Goal: Information Seeking & Learning: Learn about a topic

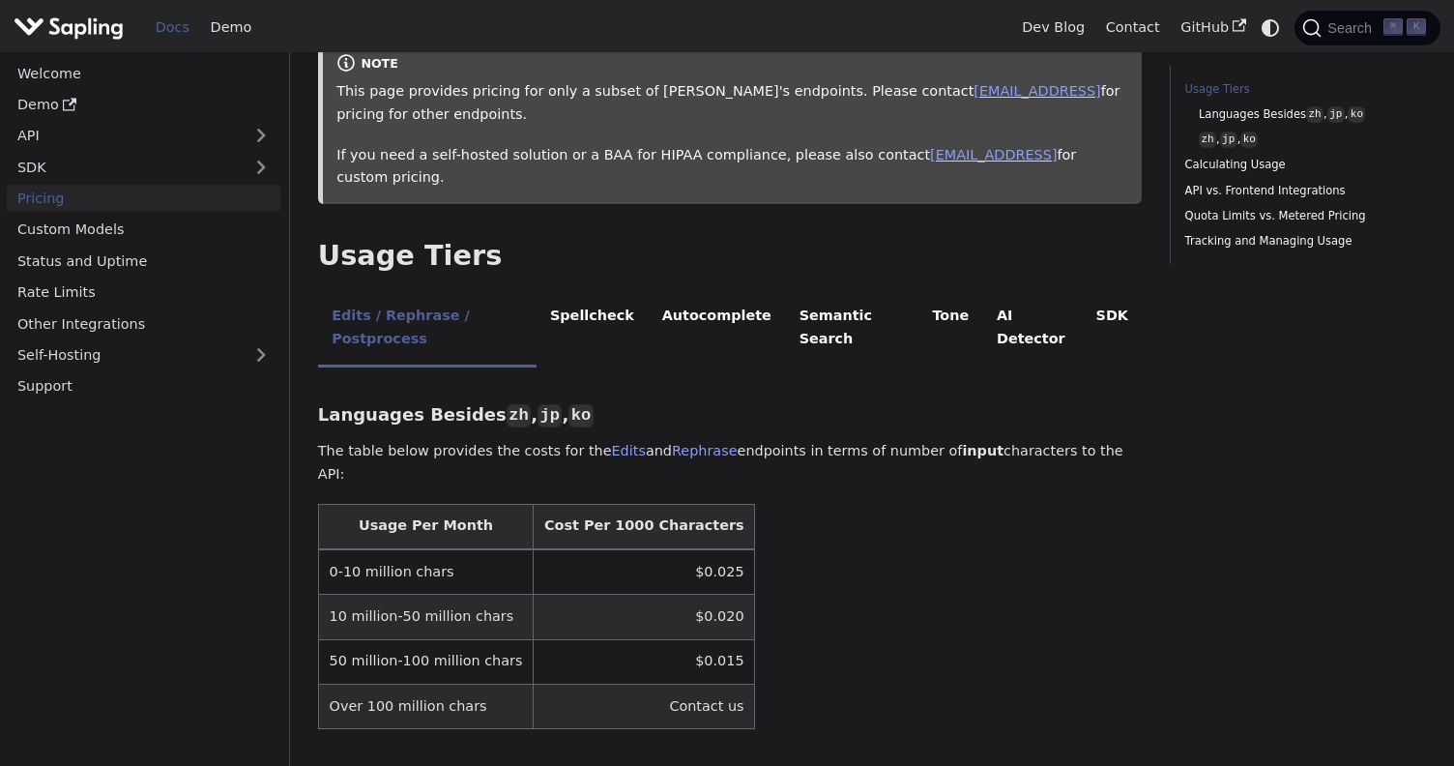
scroll to position [249, 0]
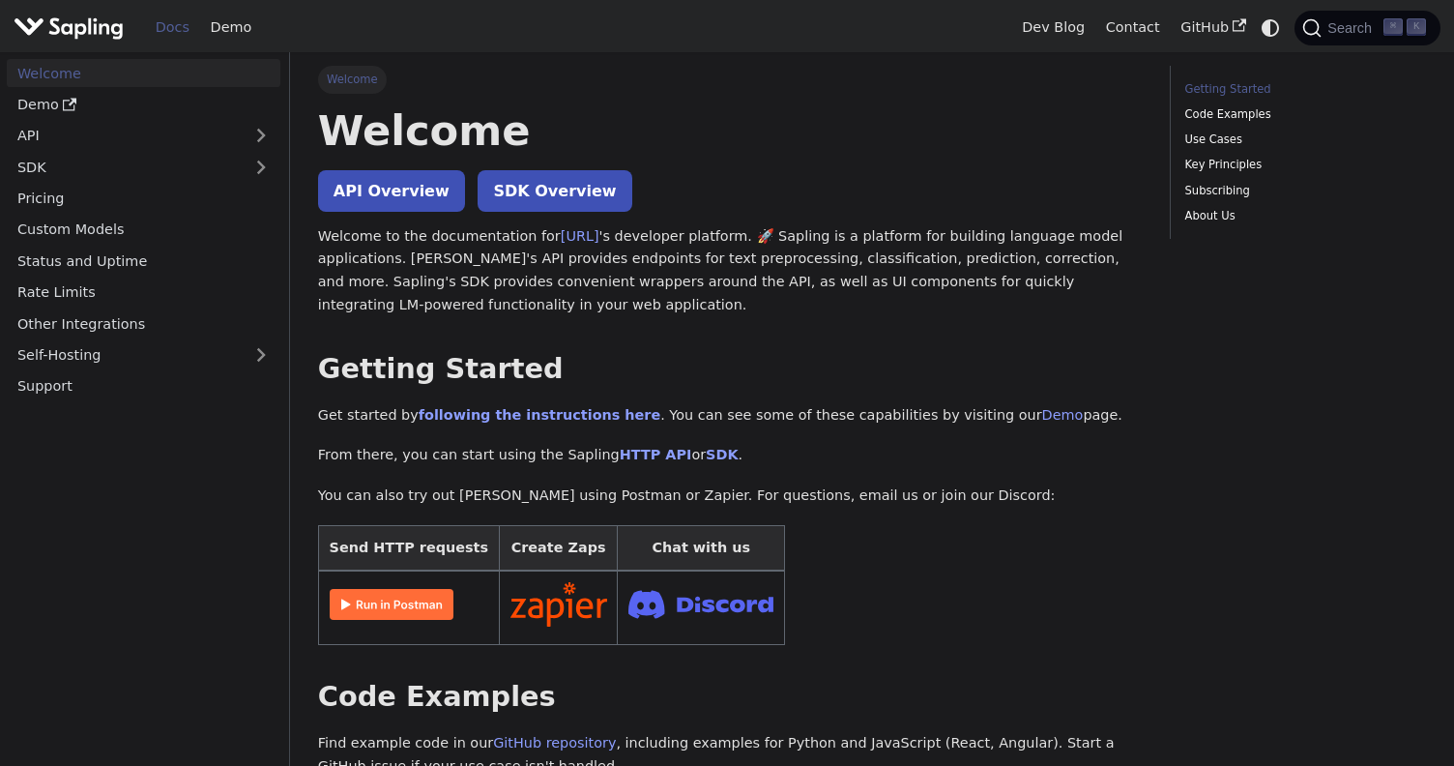
click at [732, 253] on p "Welcome to the documentation for Sapling.ai 's developer platform. 🚀 Sapling is…" at bounding box center [730, 271] width 825 height 92
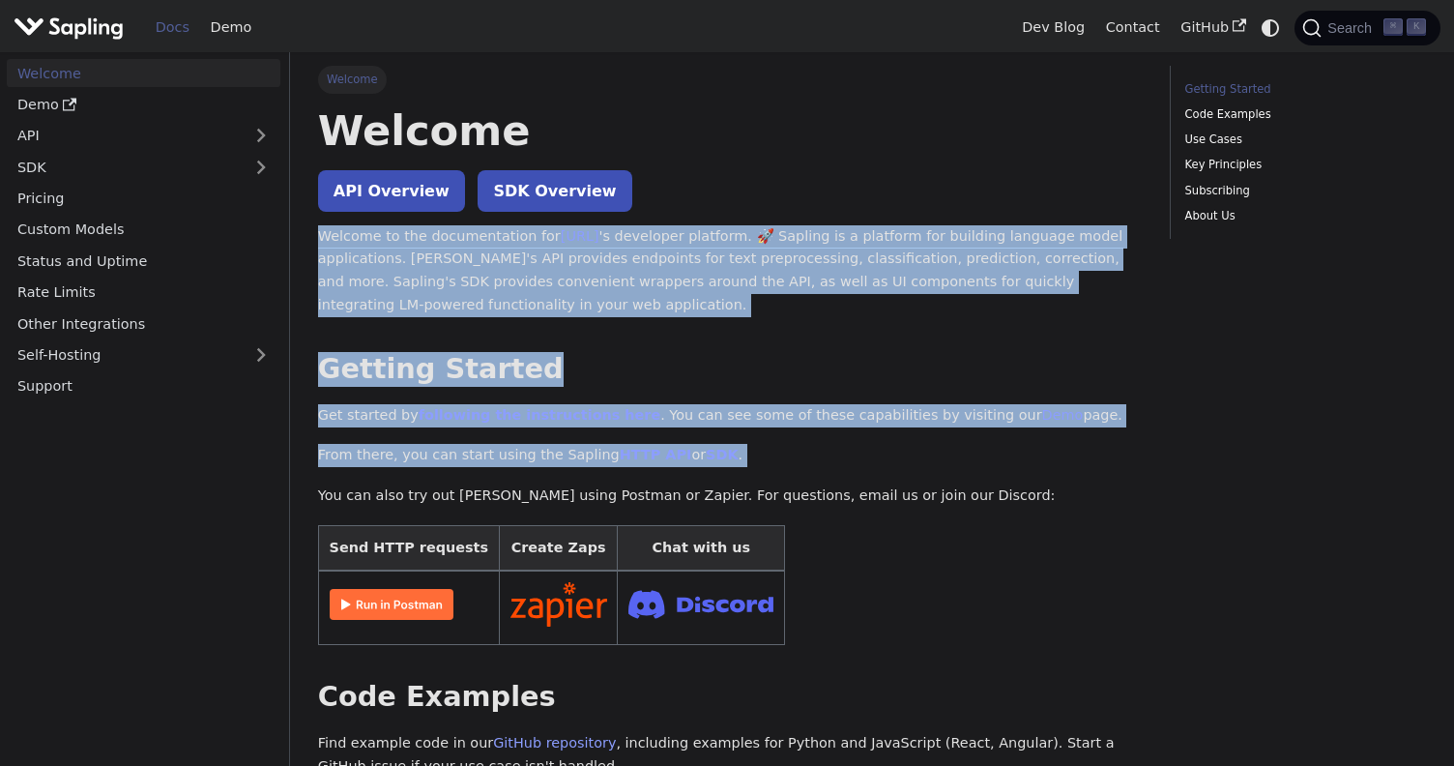
drag, startPoint x: 732, startPoint y: 253, endPoint x: 772, endPoint y: 427, distance: 178.7
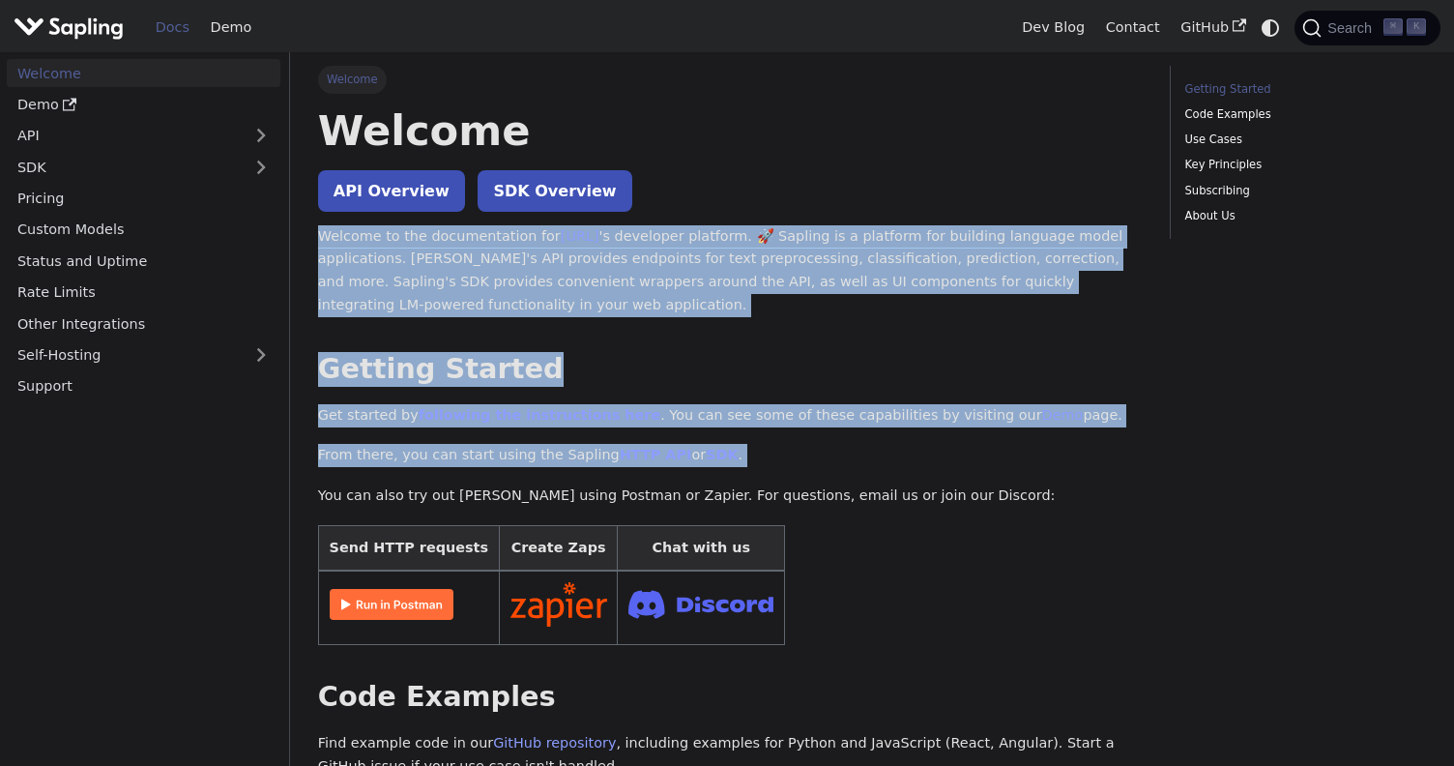
drag, startPoint x: 772, startPoint y: 427, endPoint x: 720, endPoint y: 288, distance: 148.7
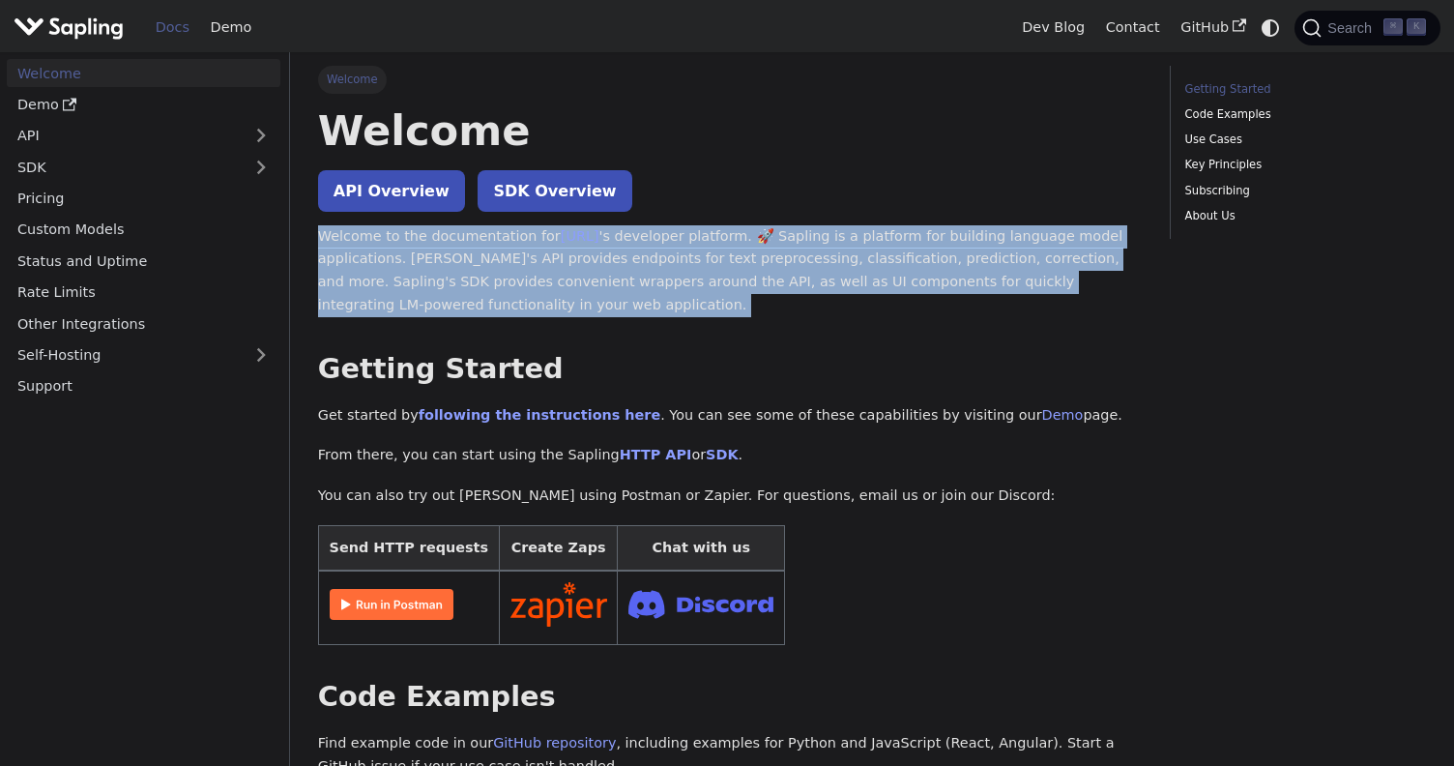
drag, startPoint x: 720, startPoint y: 288, endPoint x: 720, endPoint y: 302, distance: 13.5
click at [720, 302] on p "Welcome to the documentation for Sapling.ai 's developer platform. 🚀 Sapling is…" at bounding box center [730, 271] width 825 height 92
click at [562, 195] on link "SDK Overview" at bounding box center [555, 191] width 154 height 42
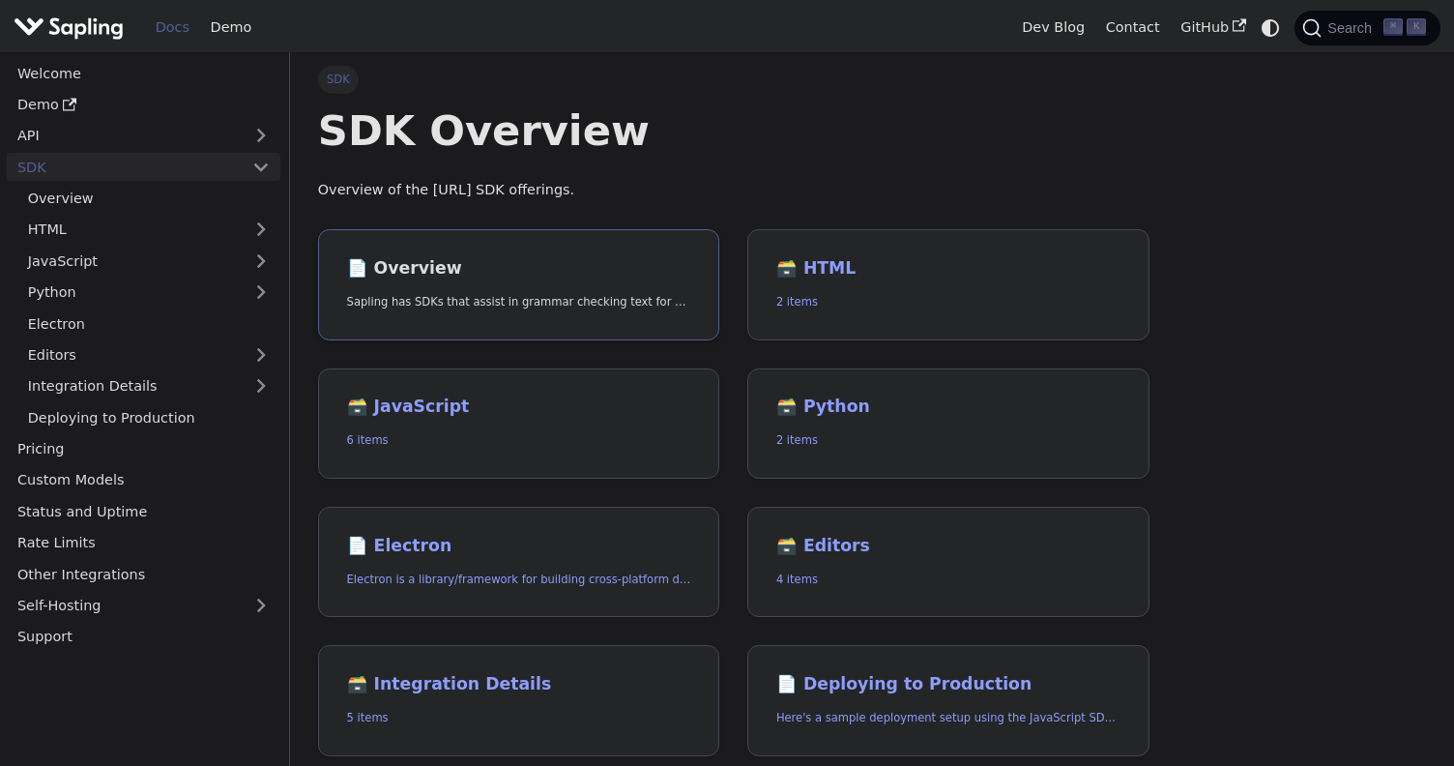
click at [531, 317] on link "📄️ Overview Sapling has SDKs that assist in grammar checking text for Python an…" at bounding box center [519, 284] width 402 height 111
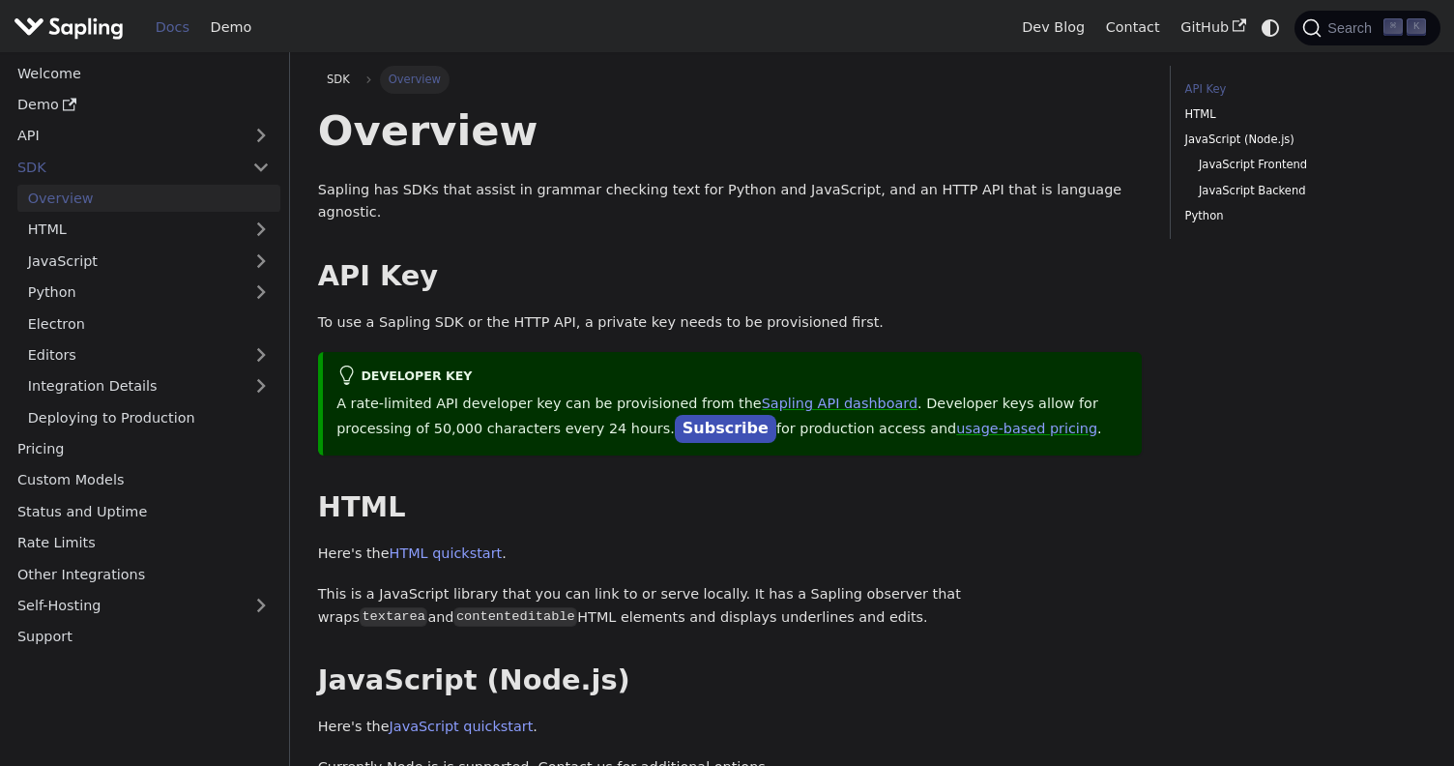
click at [531, 317] on div "Overview Sapling has SDKs that assist in grammar checking text for Python and J…" at bounding box center [730, 712] width 825 height 1217
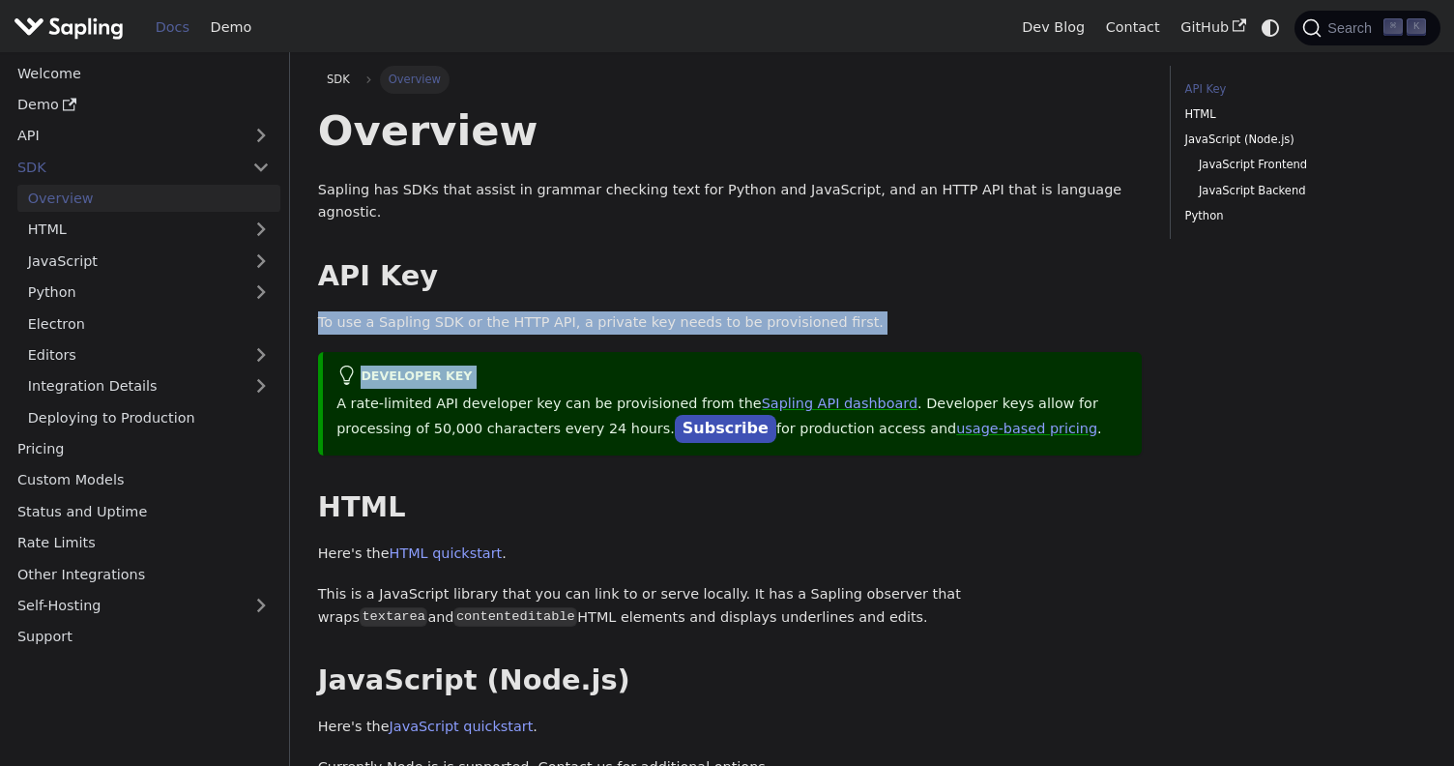
drag, startPoint x: 531, startPoint y: 317, endPoint x: 531, endPoint y: 283, distance: 33.8
click at [531, 285] on div "Overview Sapling has SDKs that assist in grammar checking text for Python and J…" at bounding box center [730, 712] width 825 height 1217
click at [531, 283] on div "Overview Sapling has SDKs that assist in grammar checking text for Python and J…" at bounding box center [730, 712] width 825 height 1217
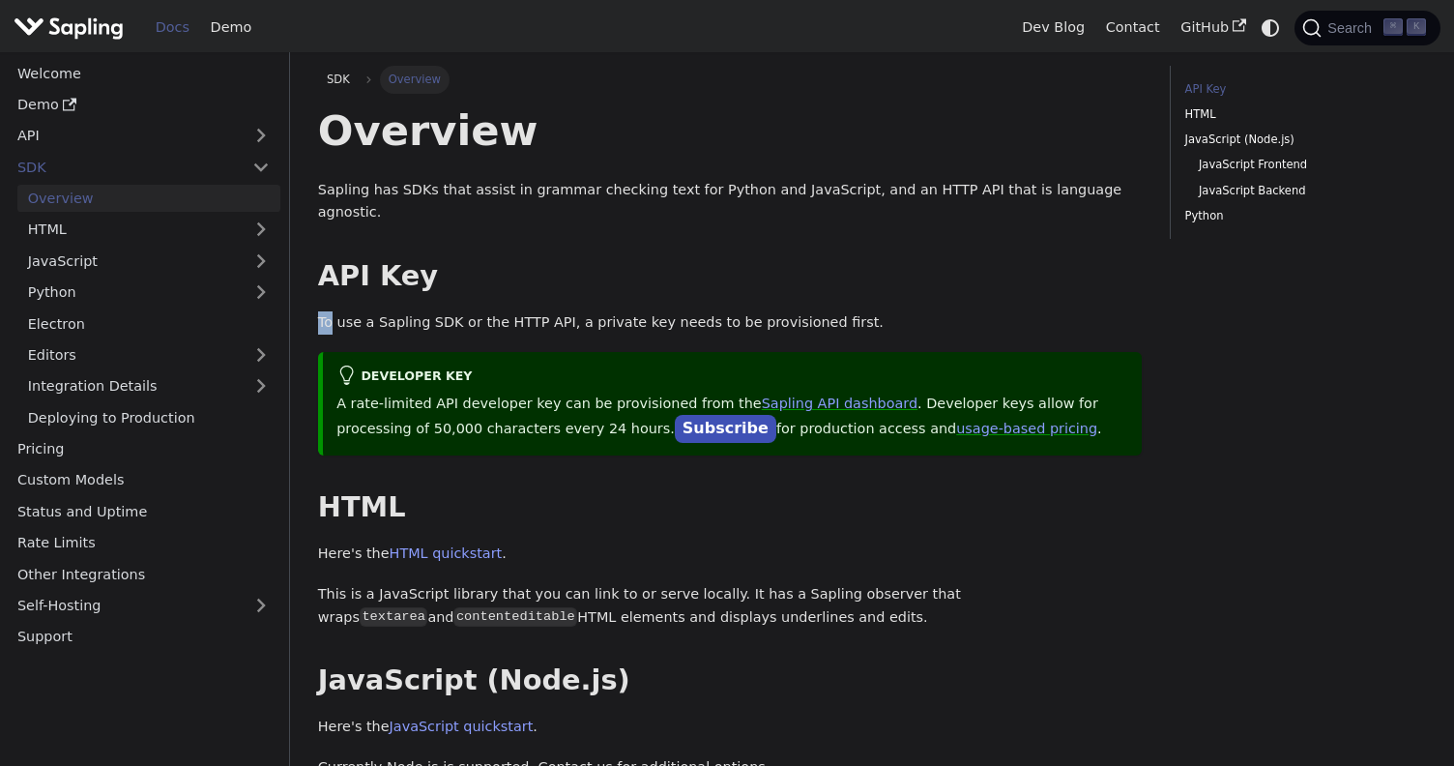
click at [531, 283] on div "Overview Sapling has SDKs that assist in grammar checking text for Python and J…" at bounding box center [730, 712] width 825 height 1217
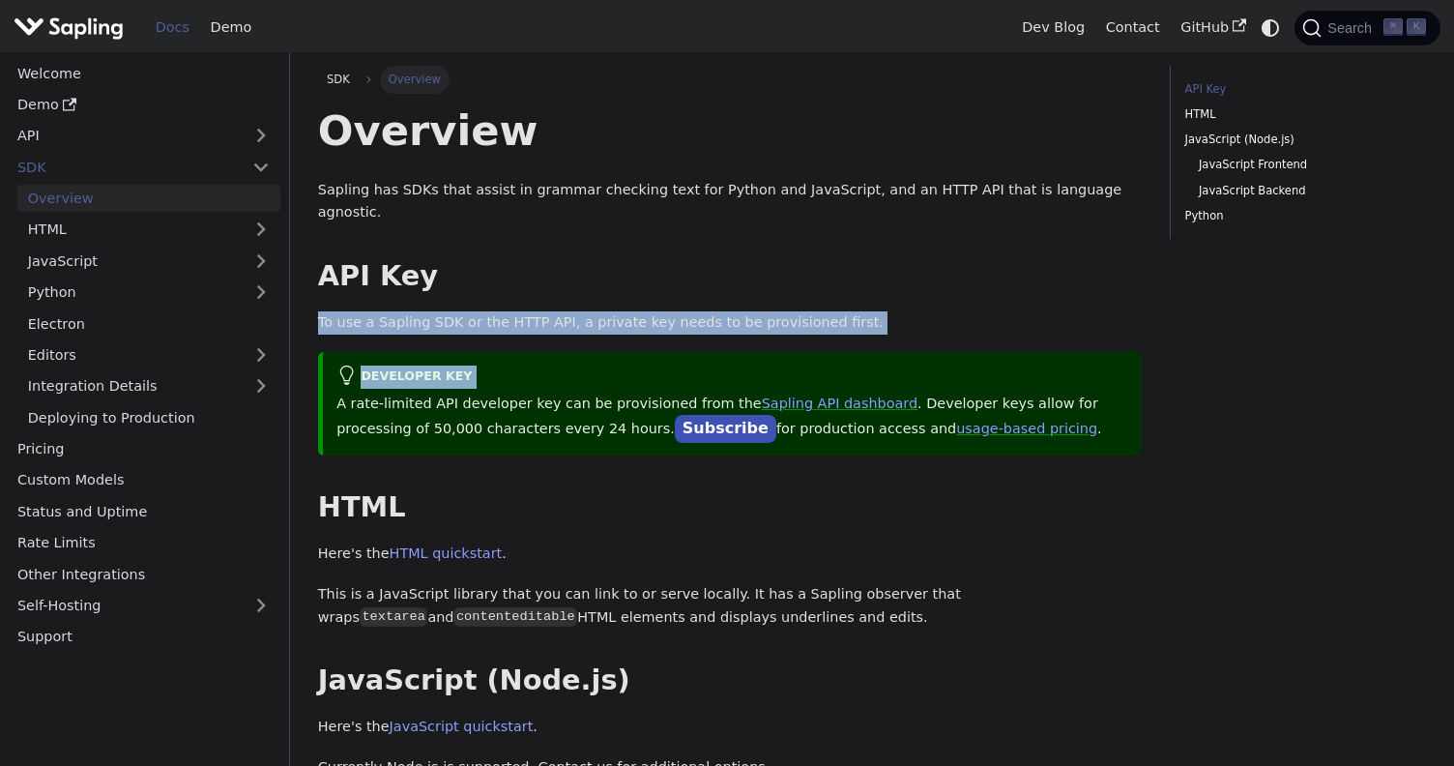
drag, startPoint x: 531, startPoint y: 283, endPoint x: 531, endPoint y: 340, distance: 57.0
click at [531, 338] on div "Overview Sapling has SDKs that assist in grammar checking text for Python and J…" at bounding box center [730, 712] width 825 height 1217
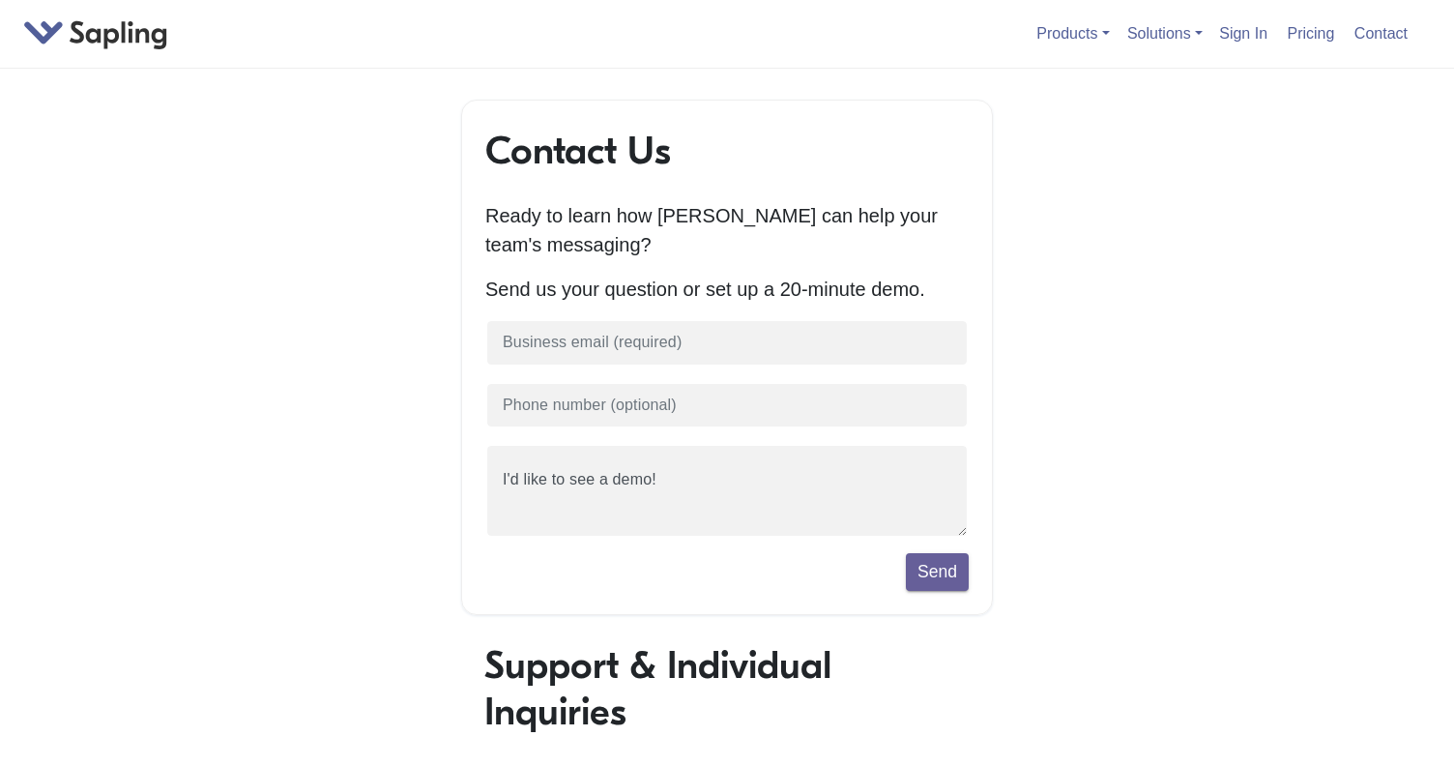
click at [1390, 33] on div "Products API / SDK Grammar AI Detection Autocomplete Snippets Rephrase Chat Ass…" at bounding box center [727, 34] width 1454 height 69
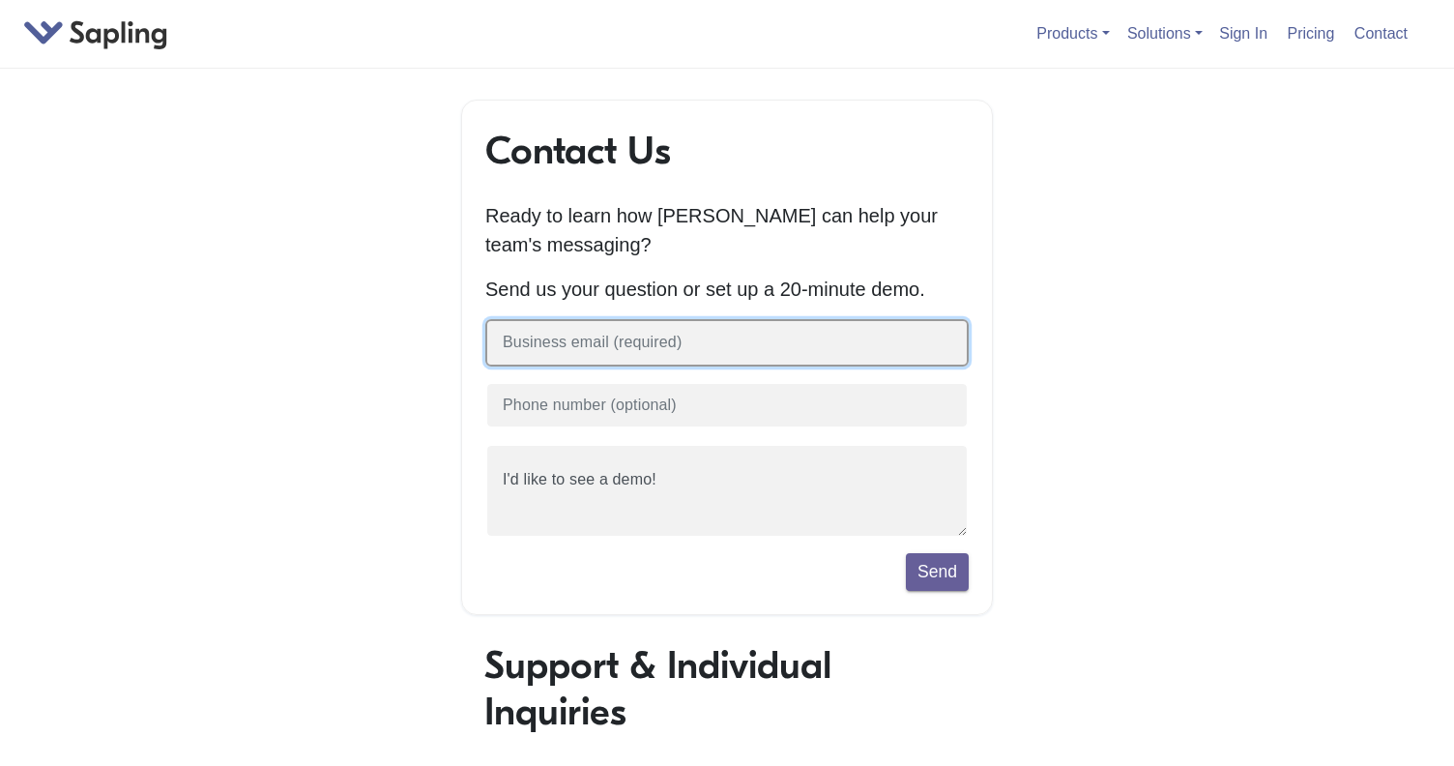
type input "g.gideon@wustl.edu"
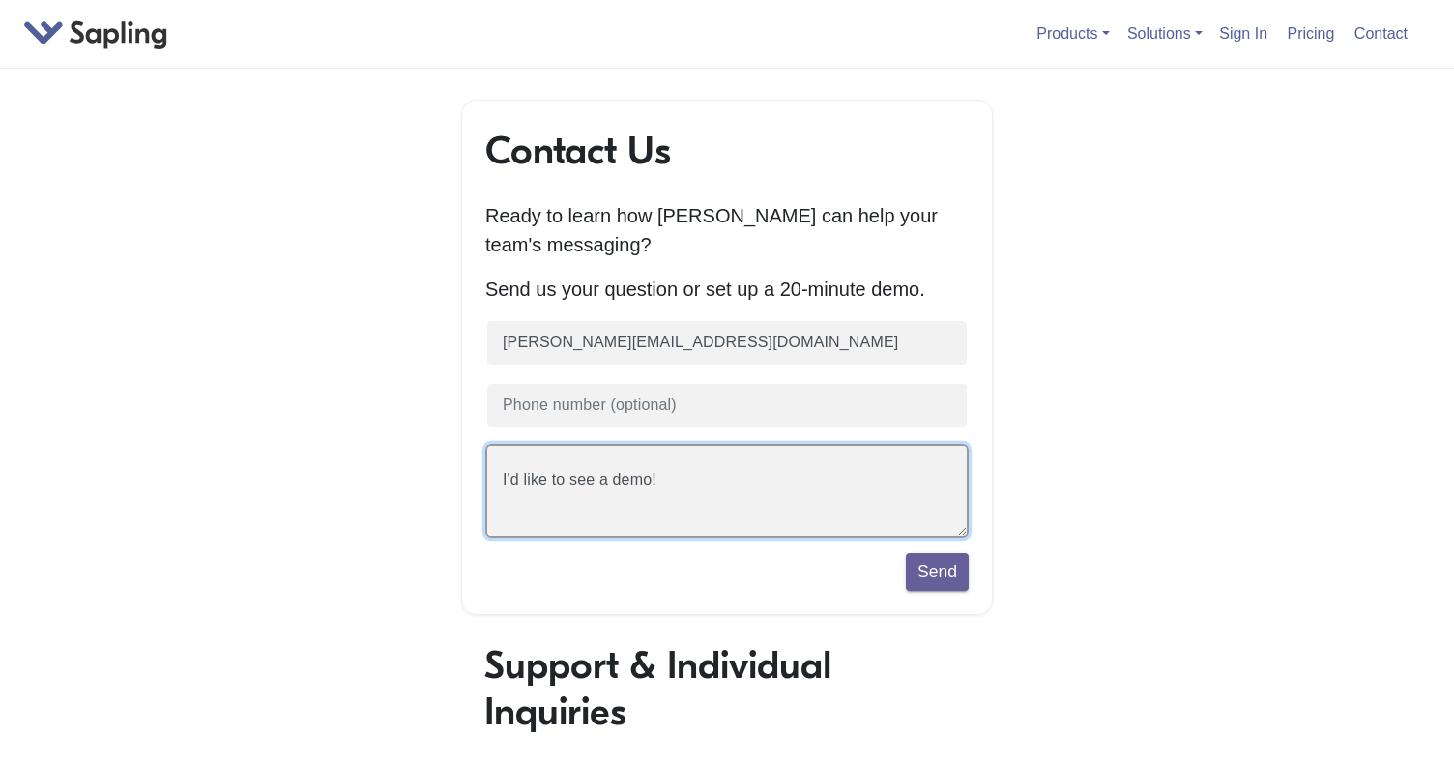
click at [710, 462] on textarea "I'd like to see a demo!" at bounding box center [726, 491] width 483 height 94
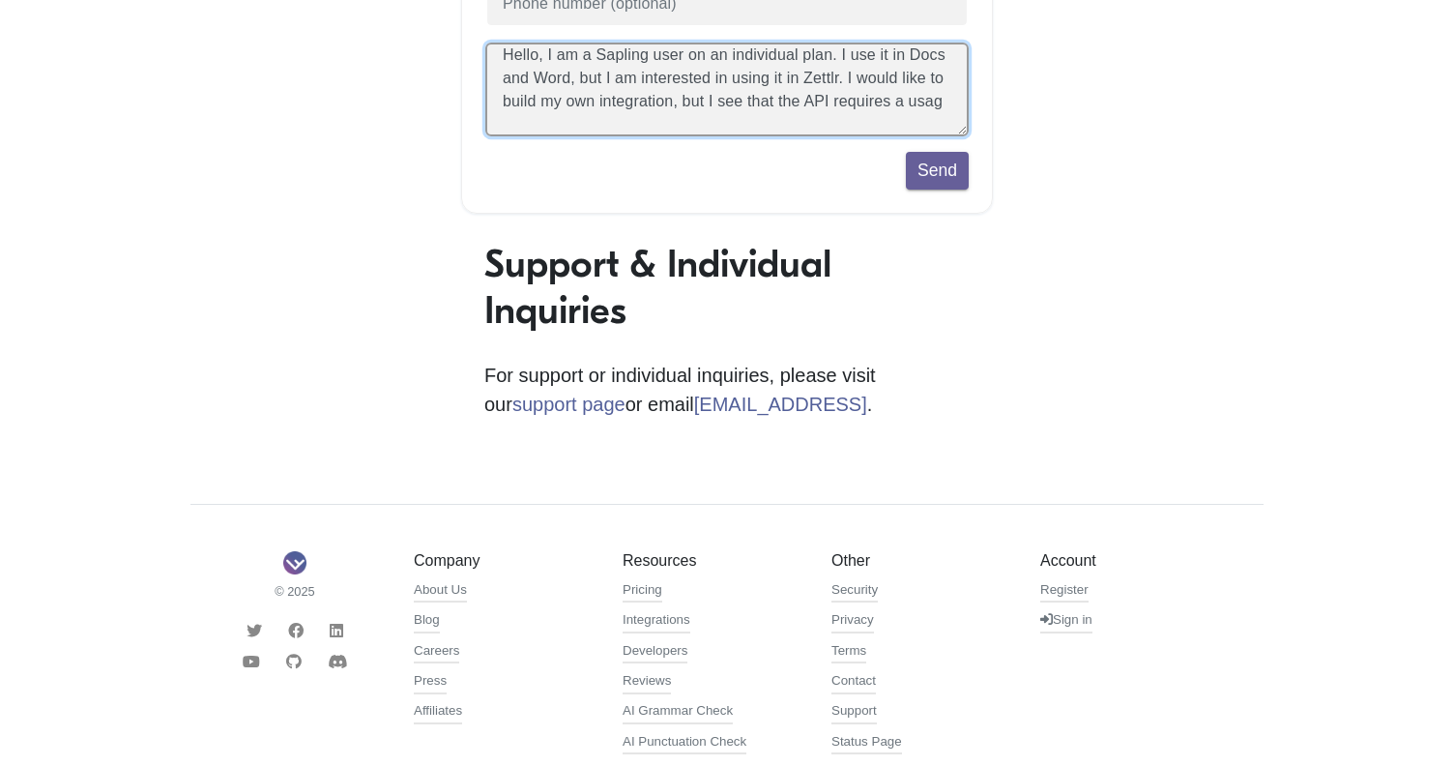
scroll to position [403, 0]
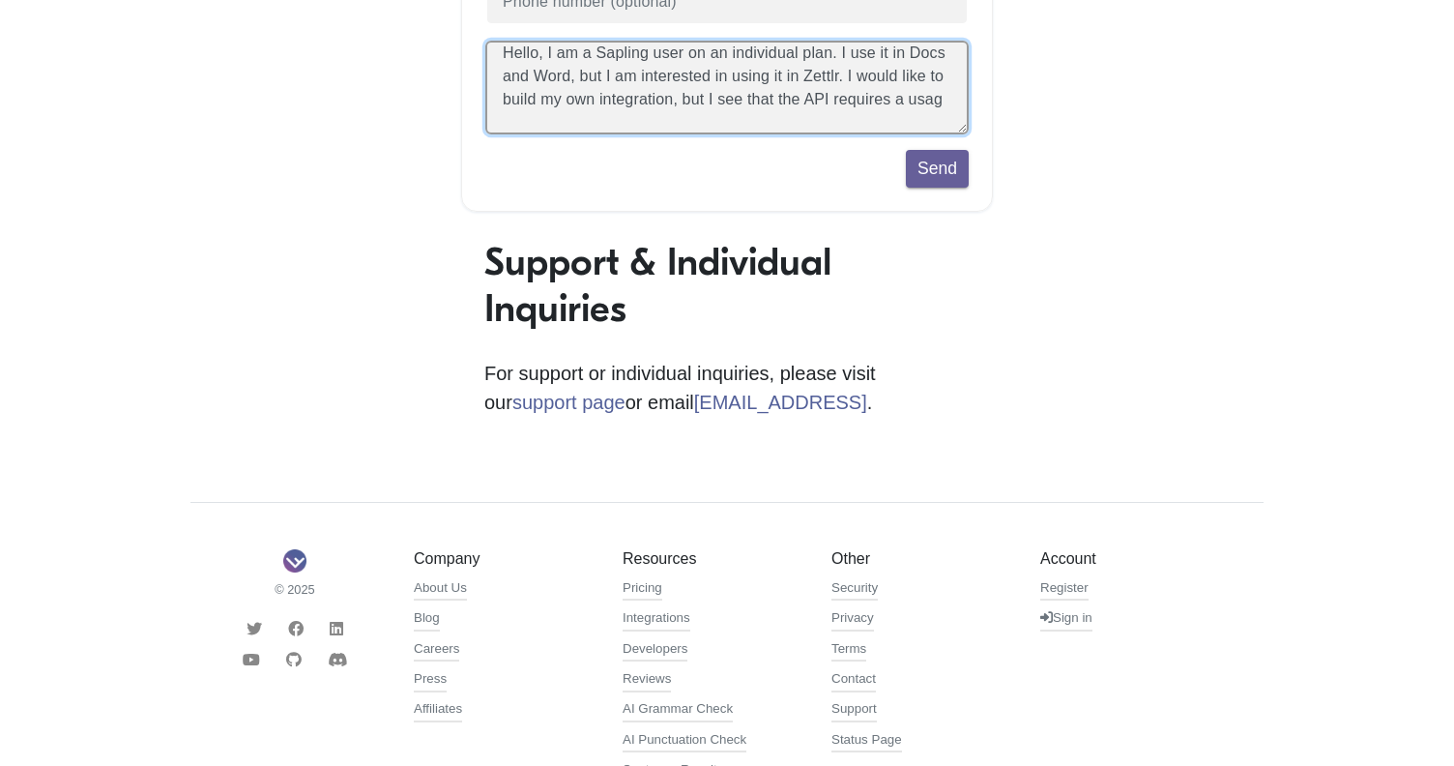
type textarea "Hello, I am a Sapling user on an individual plan. I use it in Docs and Word, bu…"
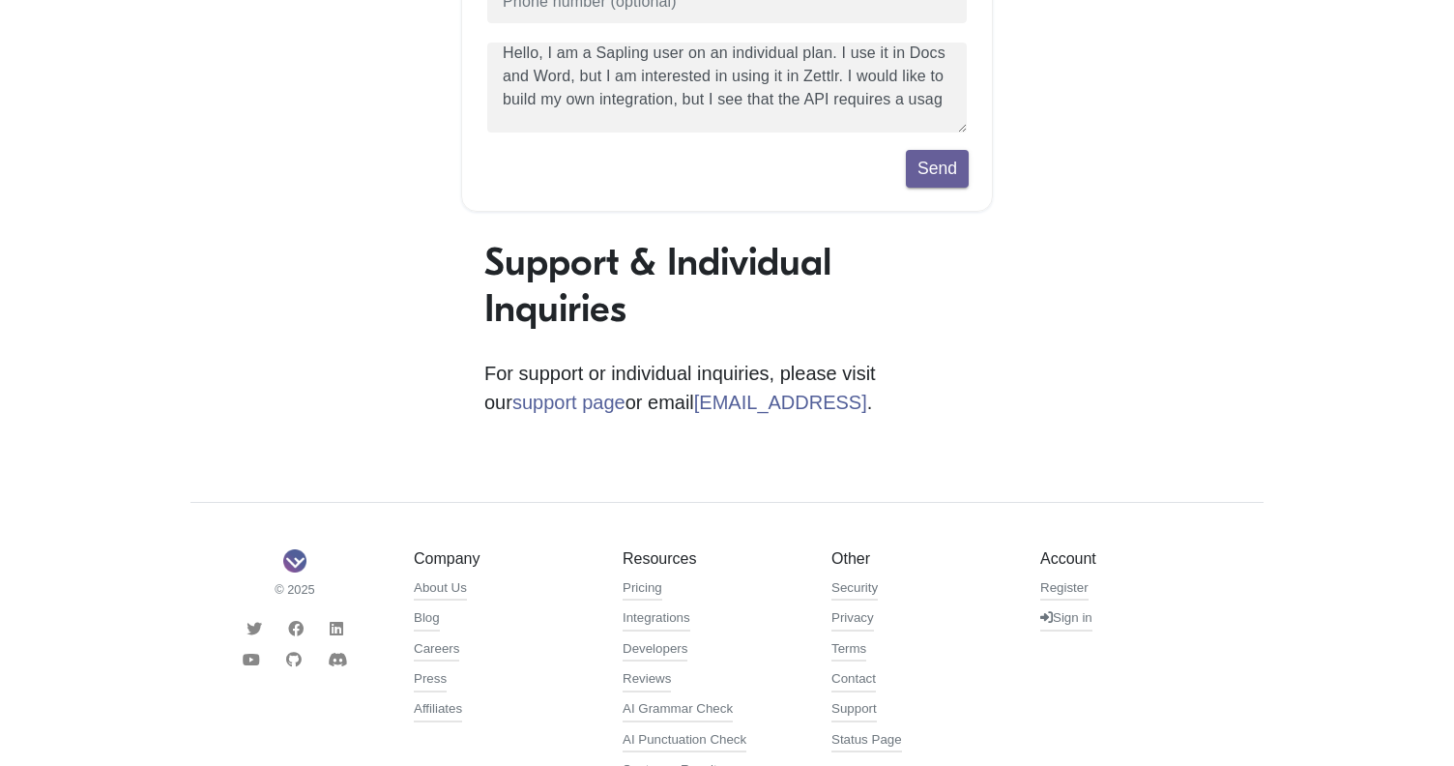
click at [710, 462] on div "Contact Us Ready to learn how Sapling can help your team's messaging? Send us y…" at bounding box center [727, 279] width 1102 height 1167
drag, startPoint x: 710, startPoint y: 462, endPoint x: 815, endPoint y: 557, distance: 141.7
click at [784, 537] on div "Contact Us Ready to learn how Sapling can help your team's messaging? Send us y…" at bounding box center [727, 279] width 1102 height 1167
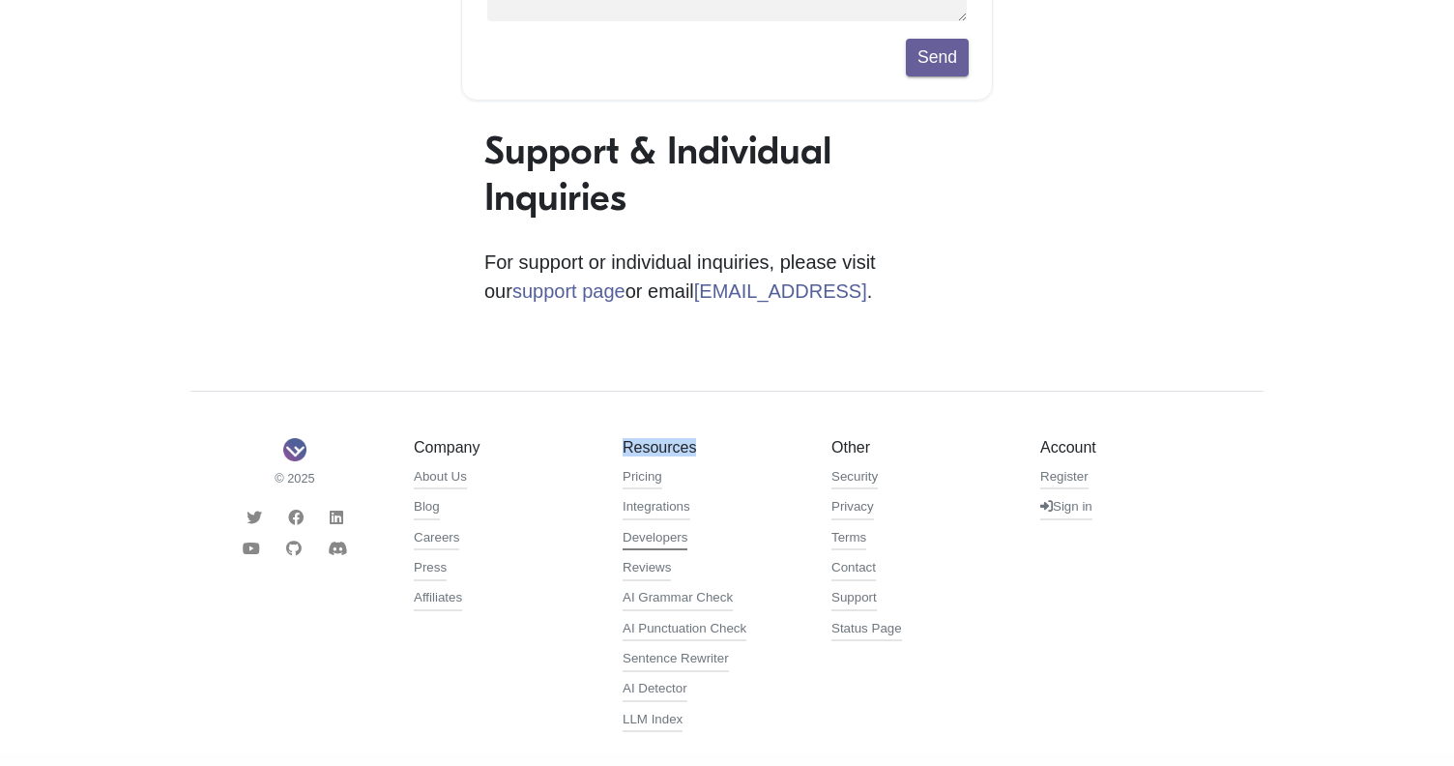
scroll to position [537, 0]
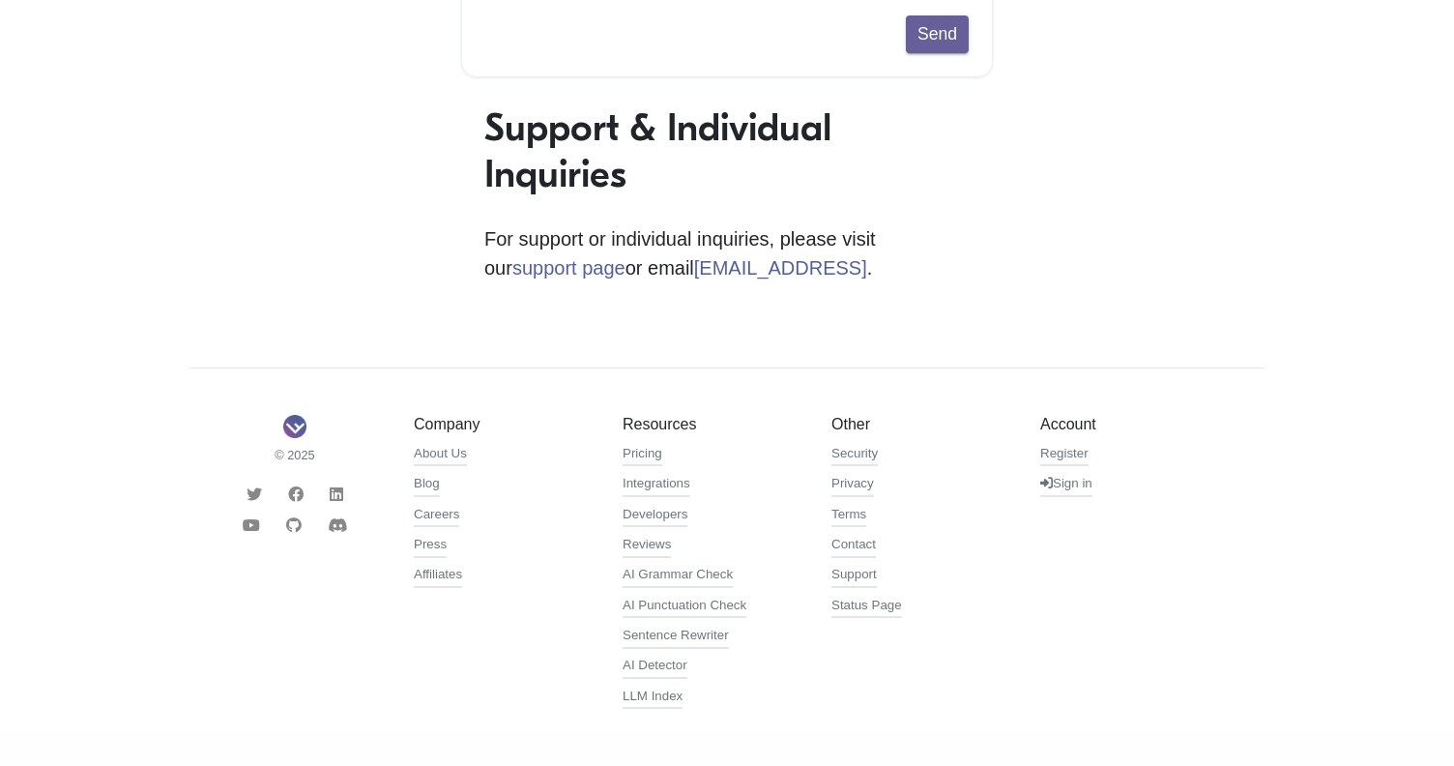
scroll to position [537, 0]
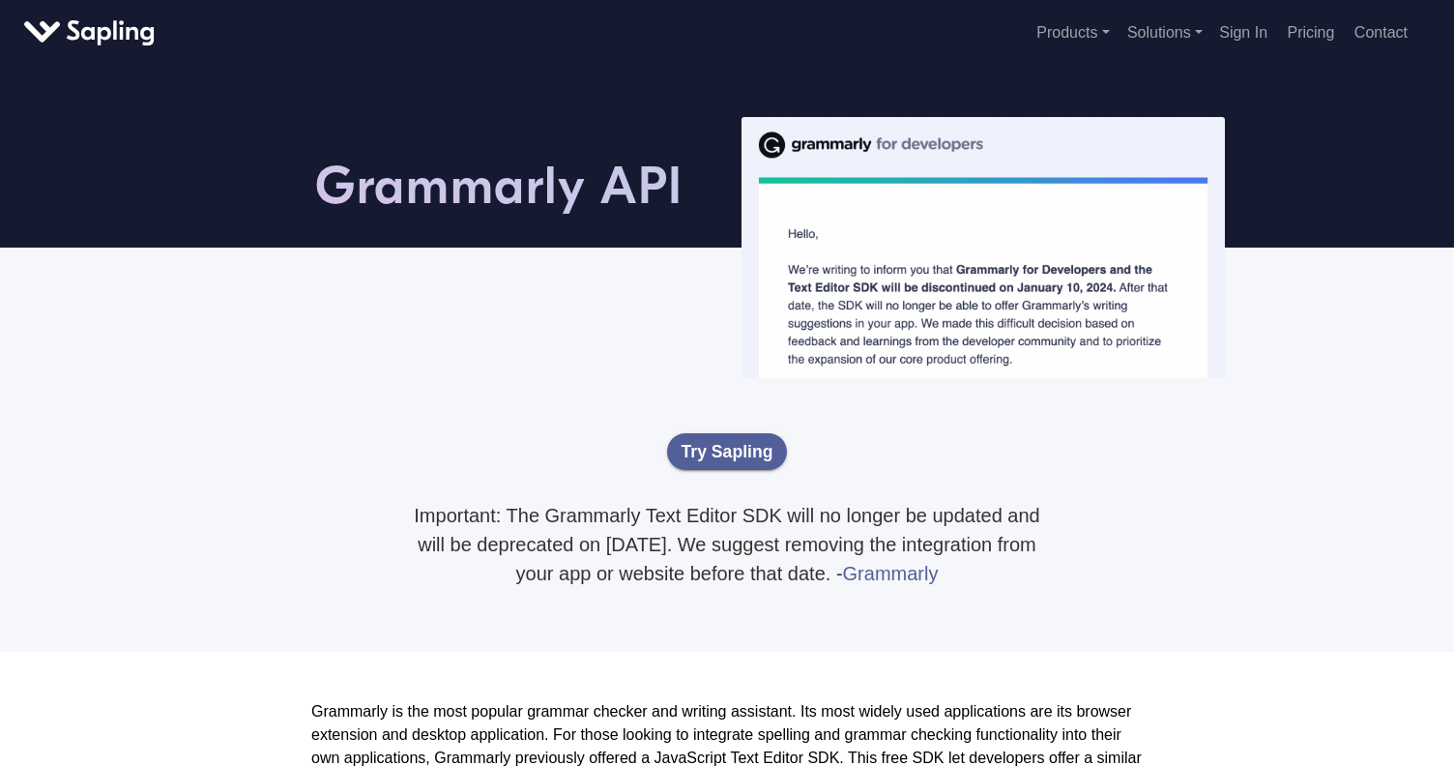
click at [403, 510] on p "Important: The Grammarly Text Editor SDK will no longer be updated and will be …" at bounding box center [726, 544] width 657 height 87
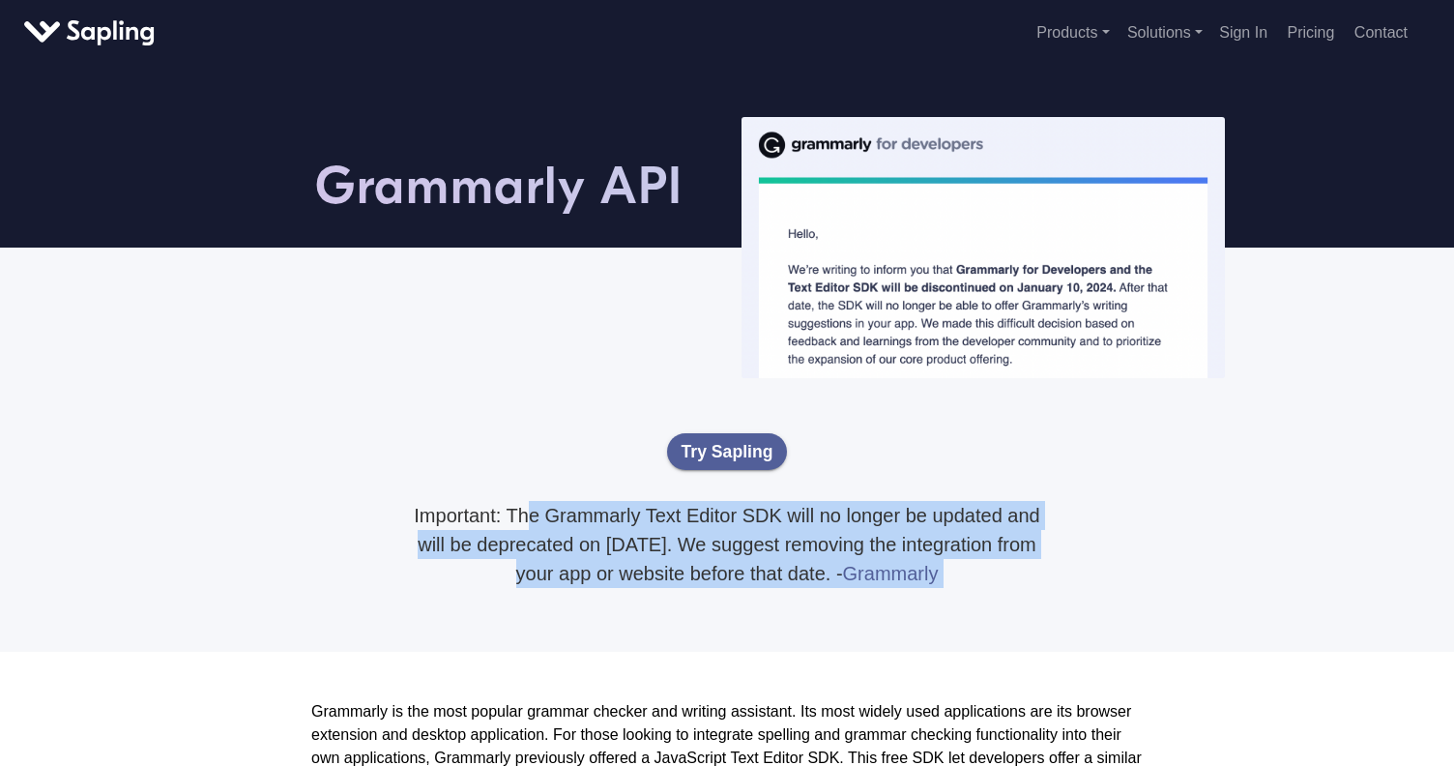
drag, startPoint x: 403, startPoint y: 510, endPoint x: 354, endPoint y: 463, distance: 68.4
click at [354, 463] on div "Try Sapling Important: The Grammarly Text Editor SDK will no longer be updated …" at bounding box center [727, 502] width 1102 height 201
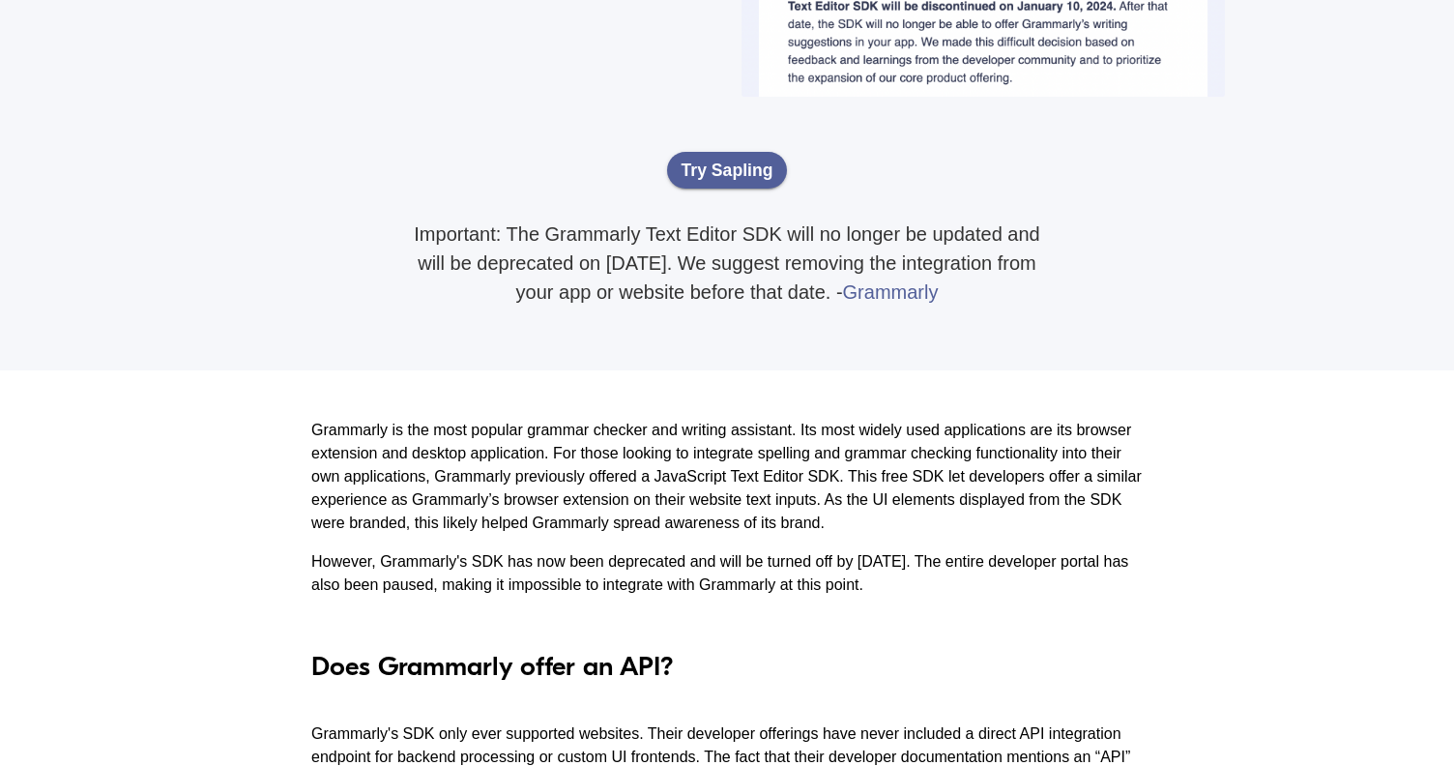
click at [352, 460] on p "Grammarly is the most popular grammar checker and writing assistant. Its most w…" at bounding box center [726, 477] width 831 height 116
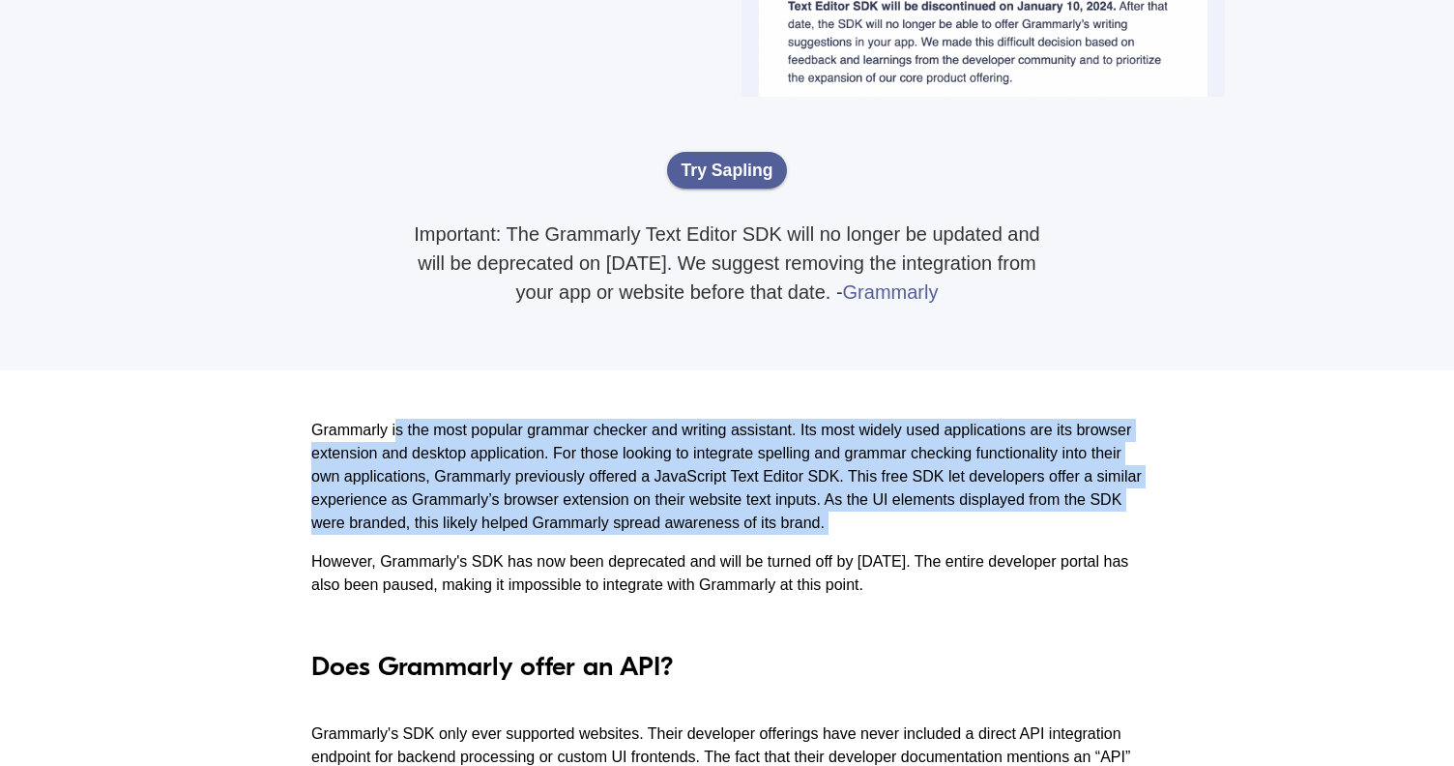
drag, startPoint x: 352, startPoint y: 460, endPoint x: 396, endPoint y: 560, distance: 109.0
click at [365, 525] on p "Grammarly is the most popular grammar checker and writing assistant. Its most w…" at bounding box center [726, 477] width 831 height 116
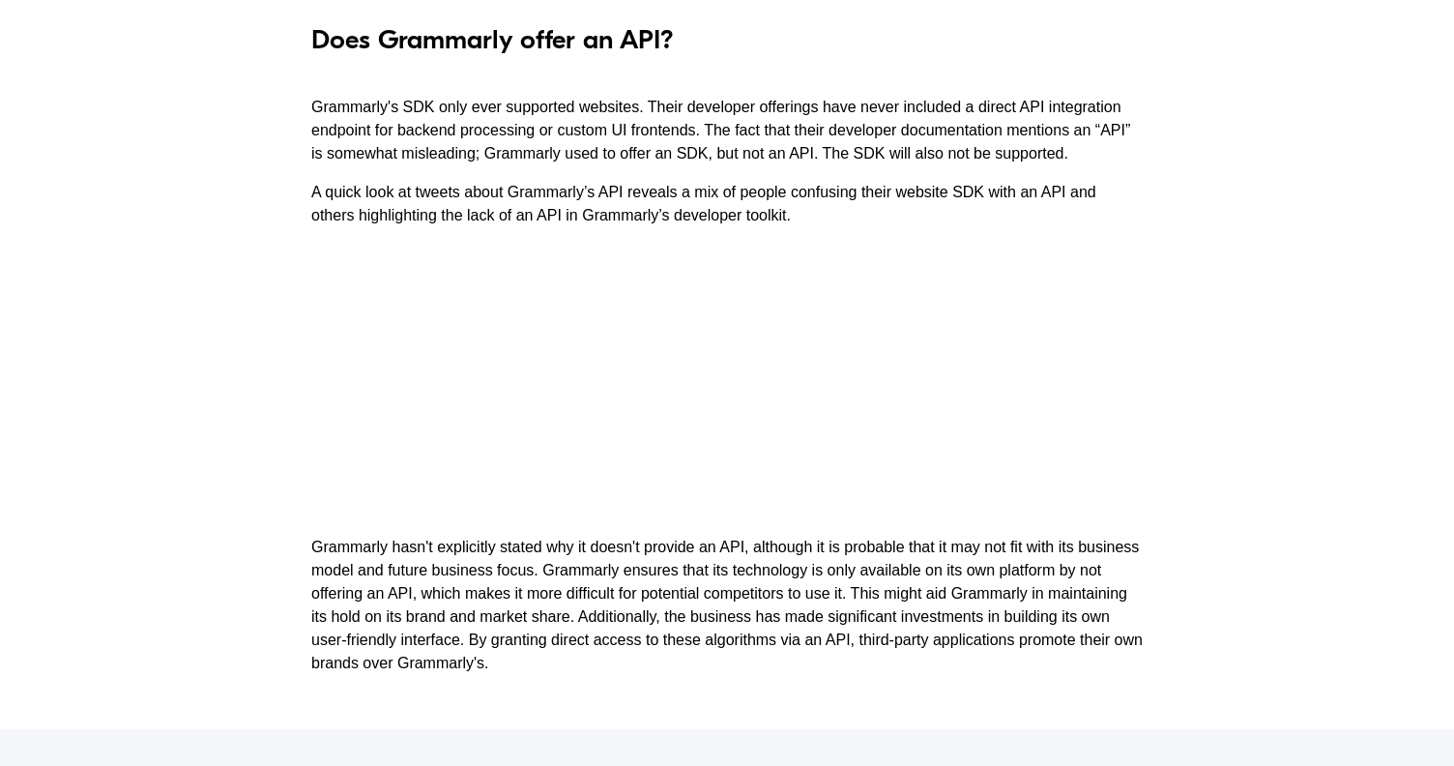
scroll to position [1008, 0]
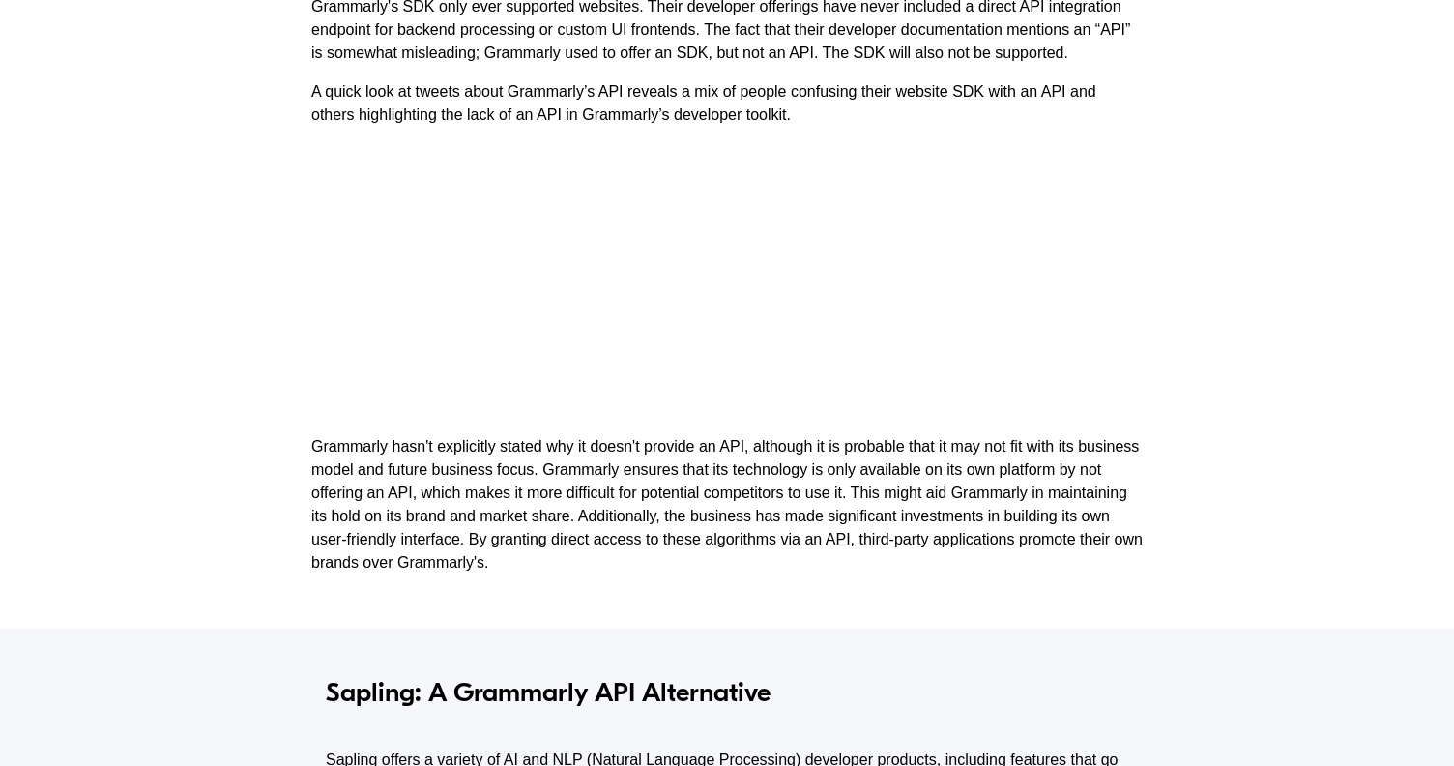
click at [399, 561] on p "Grammarly hasn't explicitly stated why it doesn't provide an API, although it i…" at bounding box center [726, 504] width 831 height 139
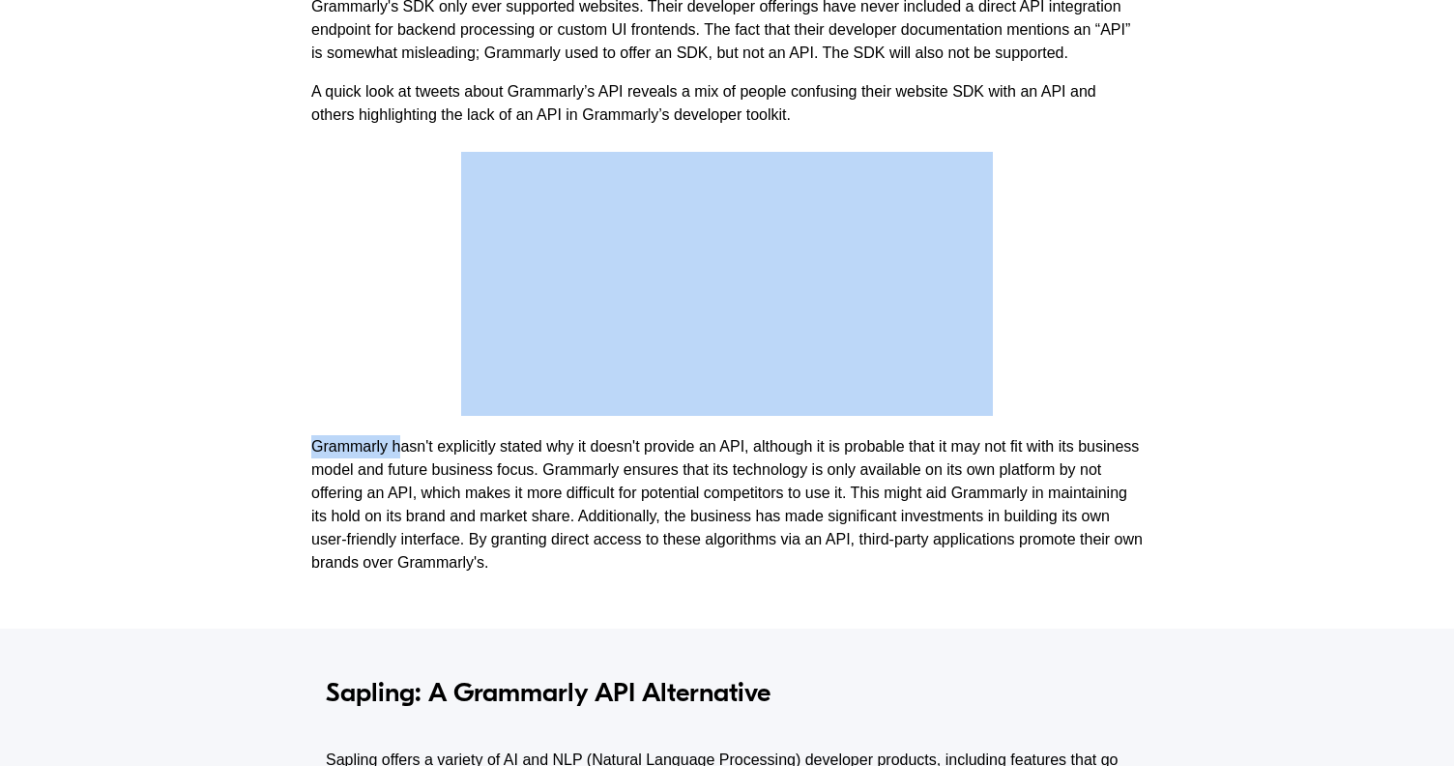
drag, startPoint x: 399, startPoint y: 561, endPoint x: 262, endPoint y: 283, distance: 309.5
click at [262, 283] on div "Grammarly is the most popular grammar checker and writing assistant. Its most w…" at bounding box center [727, 135] width 1454 height 985
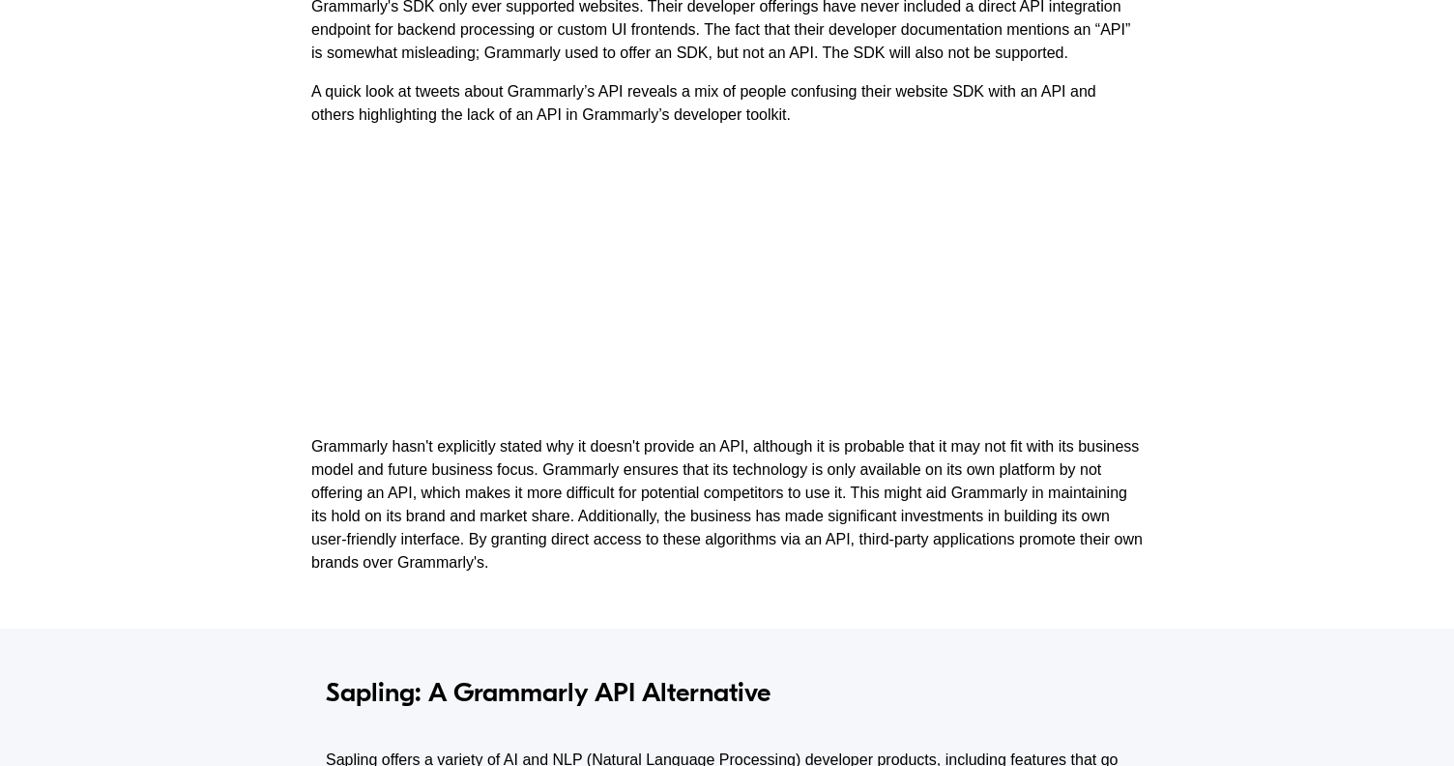
click at [262, 283] on div "Grammarly is the most popular grammar checker and writing assistant. Its most w…" at bounding box center [727, 135] width 1454 height 985
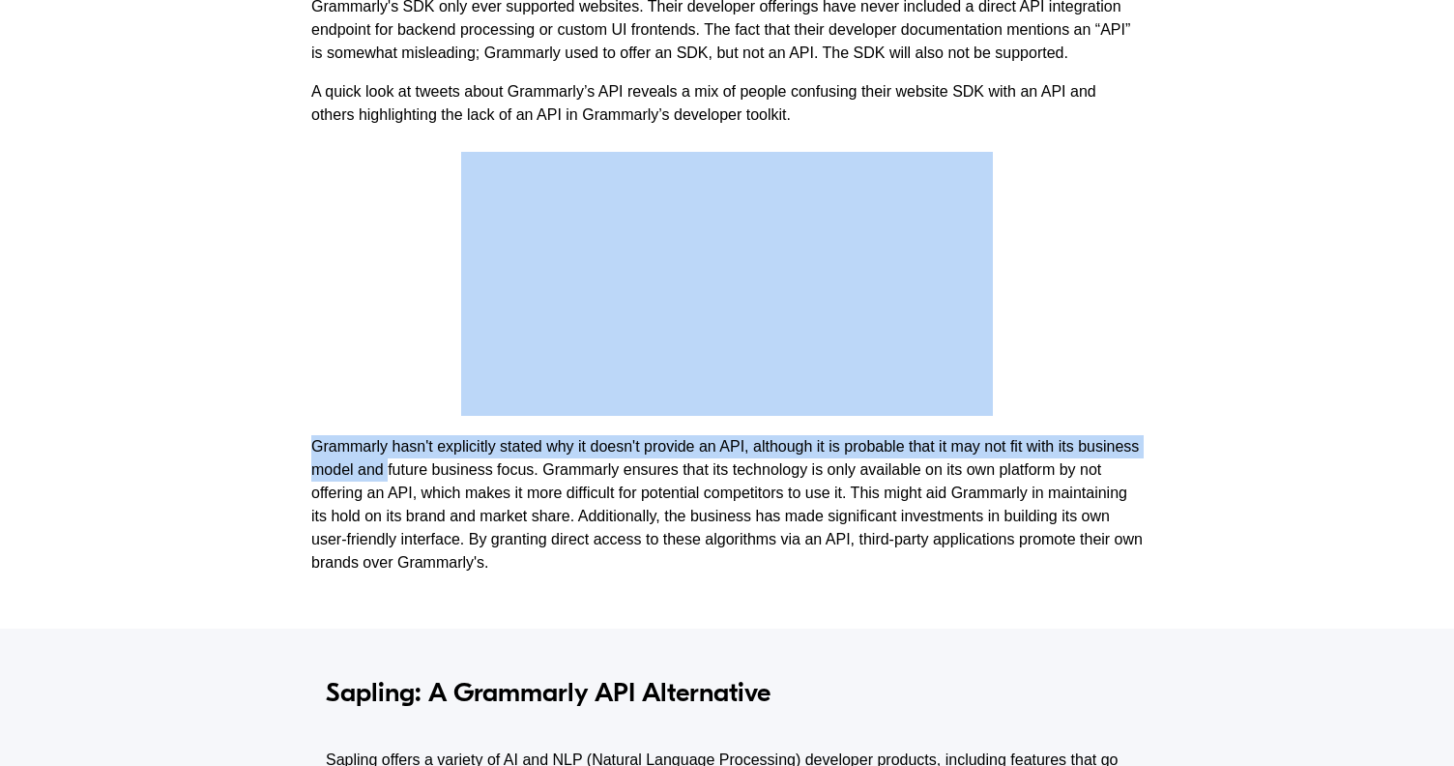
drag, startPoint x: 262, startPoint y: 283, endPoint x: 290, endPoint y: 474, distance: 192.5
click at [290, 473] on div "Grammarly is the most popular grammar checker and writing assistant. Its most w…" at bounding box center [727, 135] width 1454 height 985
click at [290, 474] on div "Grammarly is the most popular grammar checker and writing assistant. Its most w…" at bounding box center [727, 135] width 1454 height 985
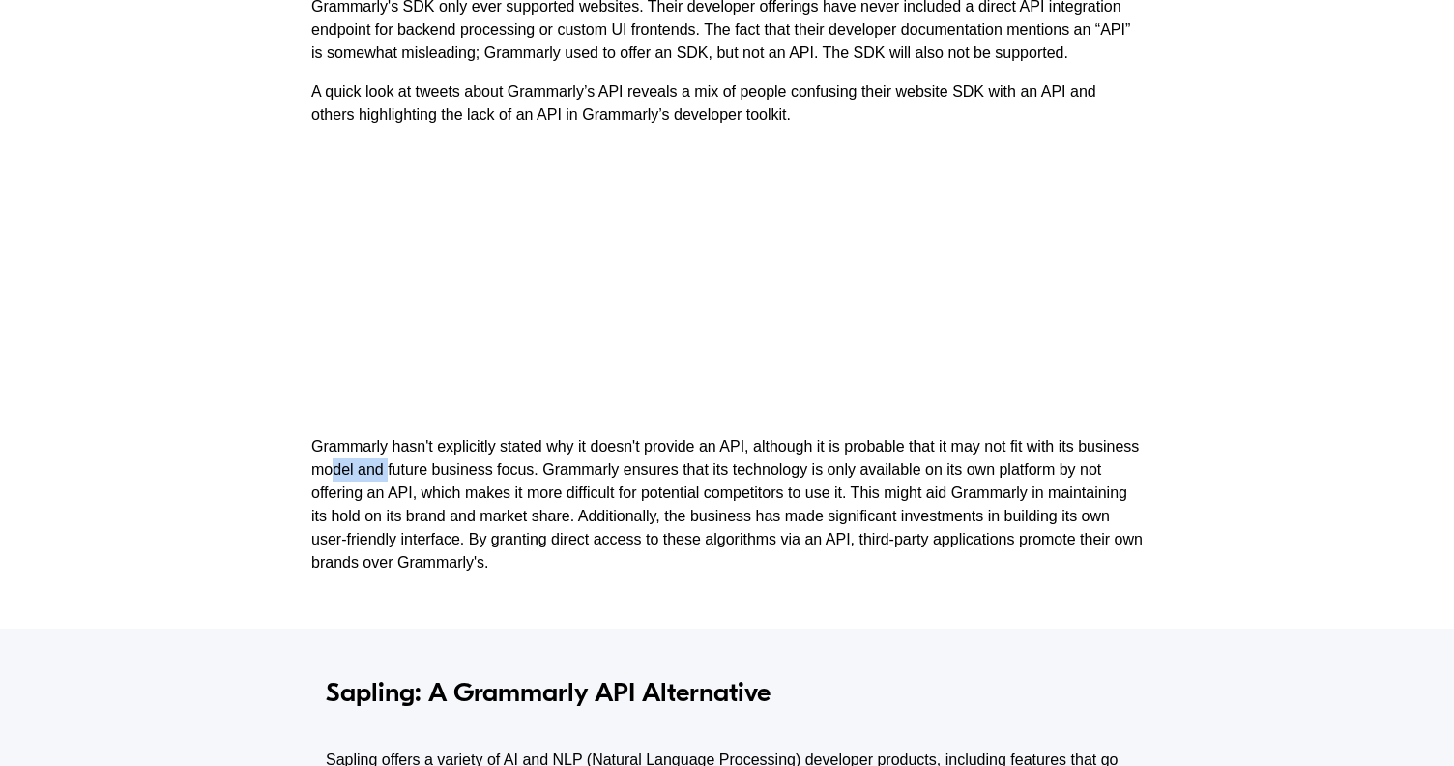
click at [290, 474] on div "Grammarly is the most popular grammar checker and writing assistant. Its most w…" at bounding box center [727, 135] width 1454 height 985
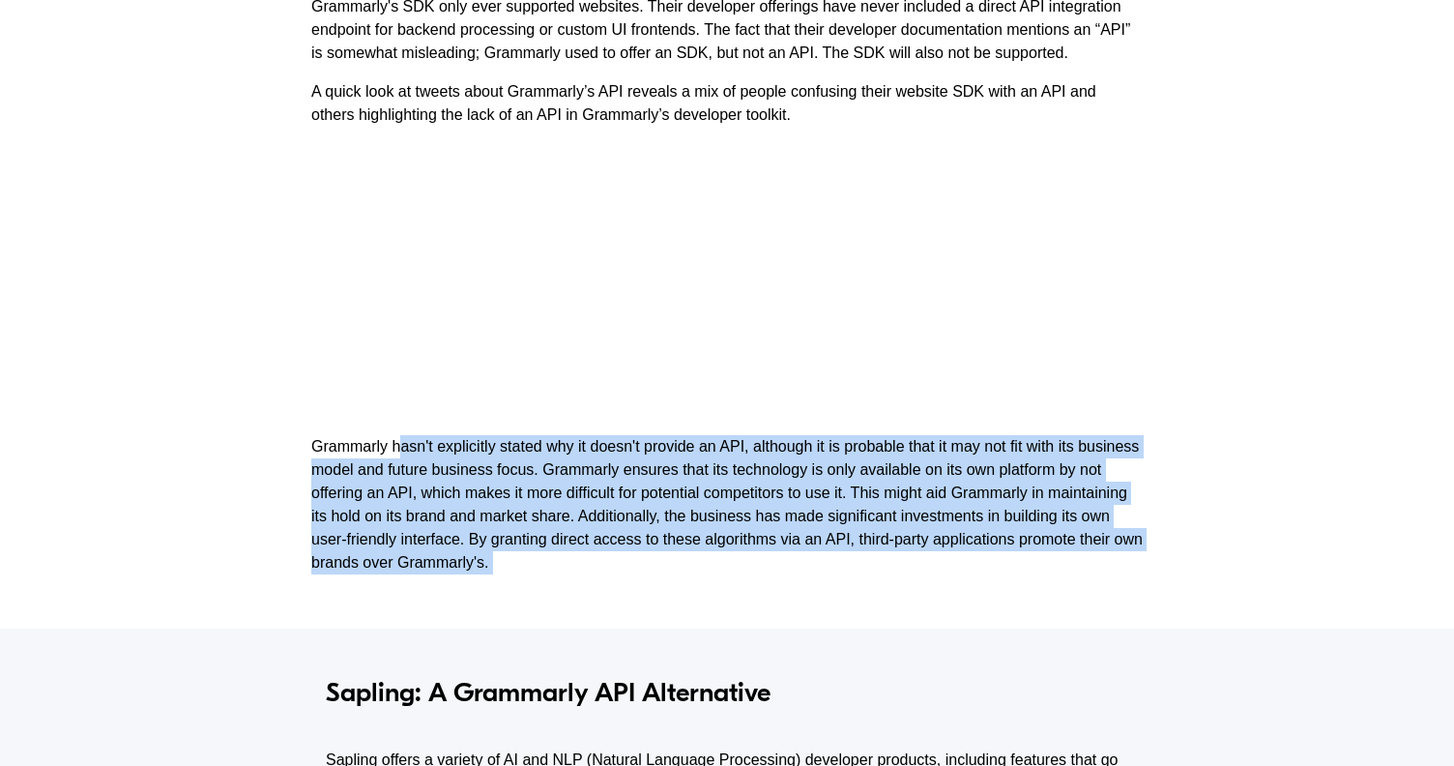
drag, startPoint x: 290, startPoint y: 474, endPoint x: 273, endPoint y: 394, distance: 81.2
click at [275, 410] on div "Grammarly is the most popular grammar checker and writing assistant. Its most w…" at bounding box center [727, 135] width 1454 height 985
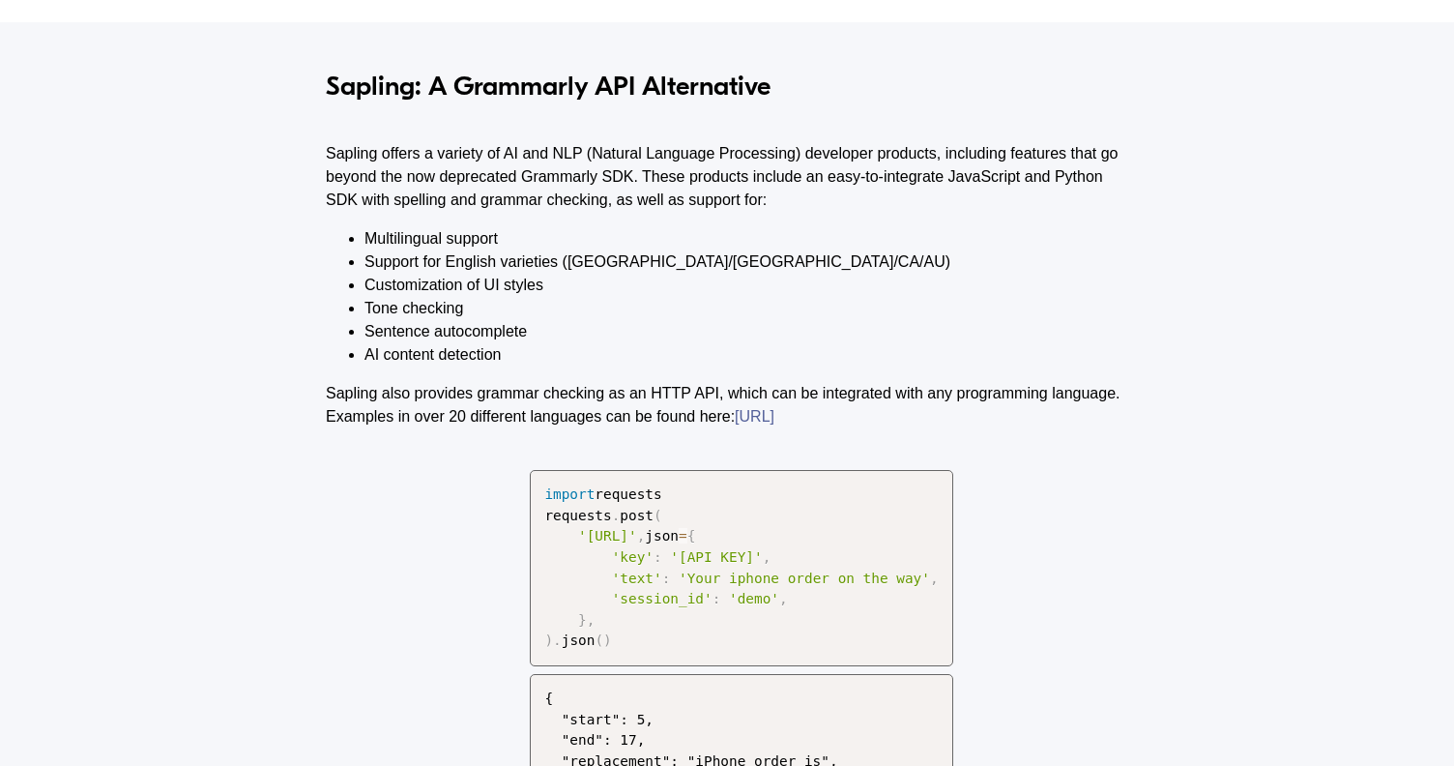
scroll to position [1617, 0]
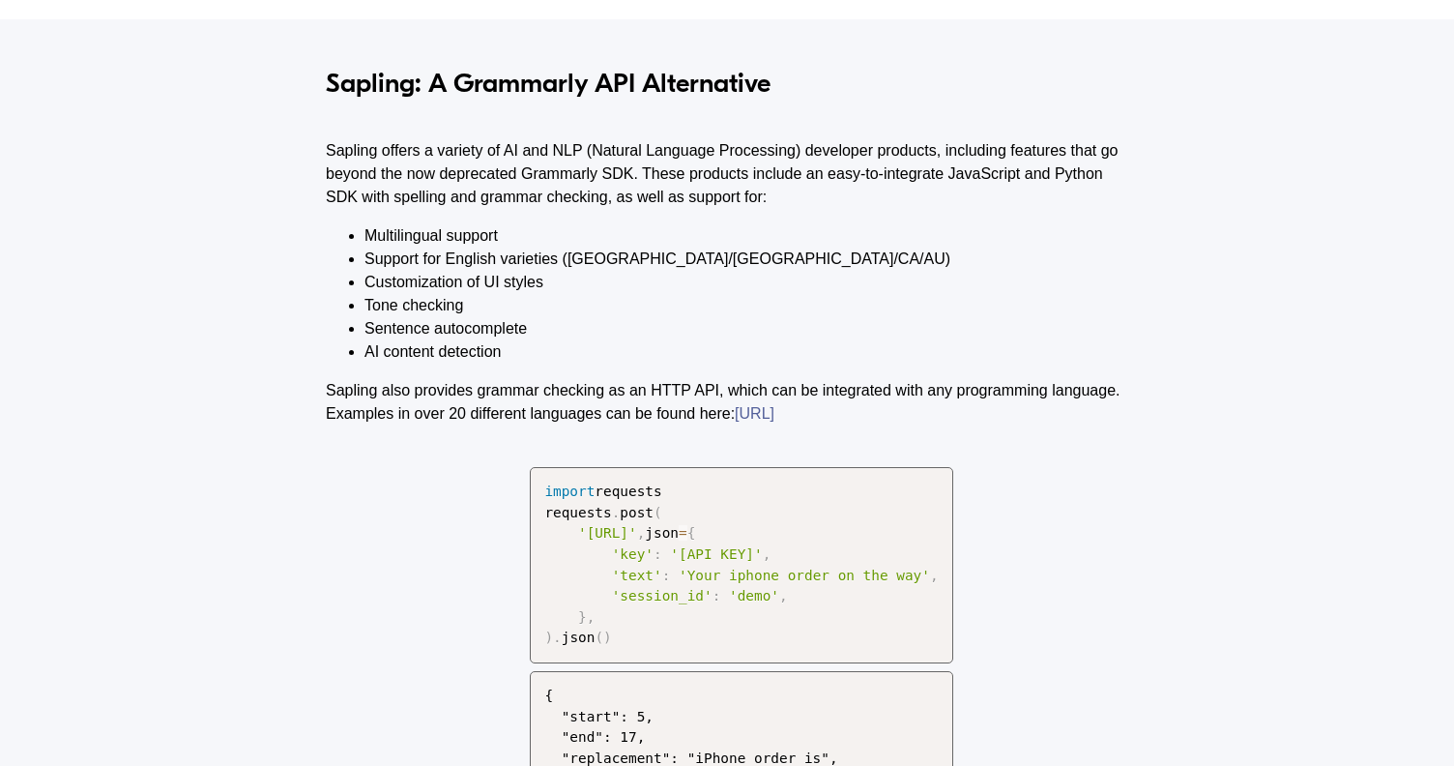
click at [273, 394] on div "Sapling: A Grammarly API Alternative Sapling offers a variety of AI and NLP (Na…" at bounding box center [727, 394] width 1454 height 750
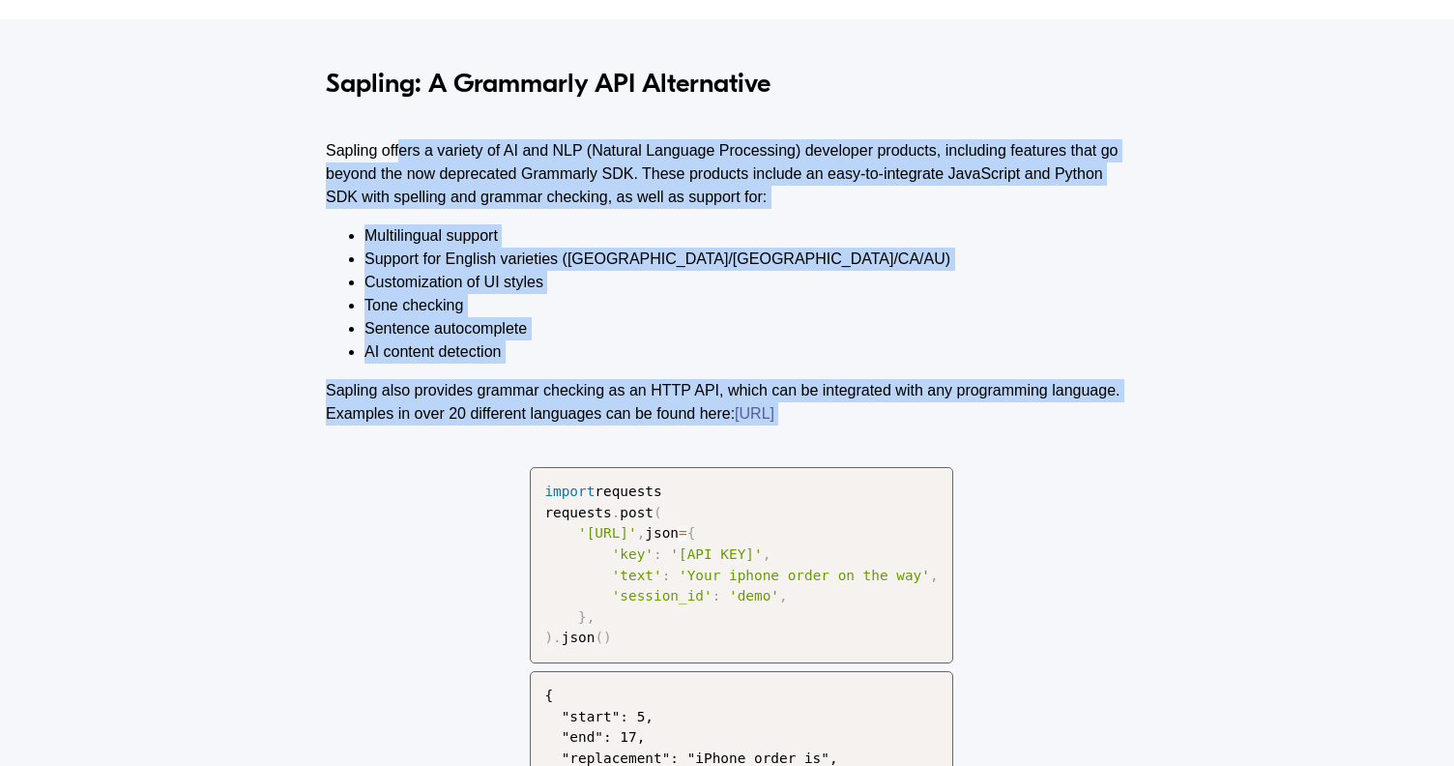
drag, startPoint x: 273, startPoint y: 394, endPoint x: 190, endPoint y: 135, distance: 271.8
click at [190, 135] on div "Sapling: A Grammarly API Alternative Sapling offers a variety of AI and NLP (Na…" at bounding box center [727, 394] width 1454 height 750
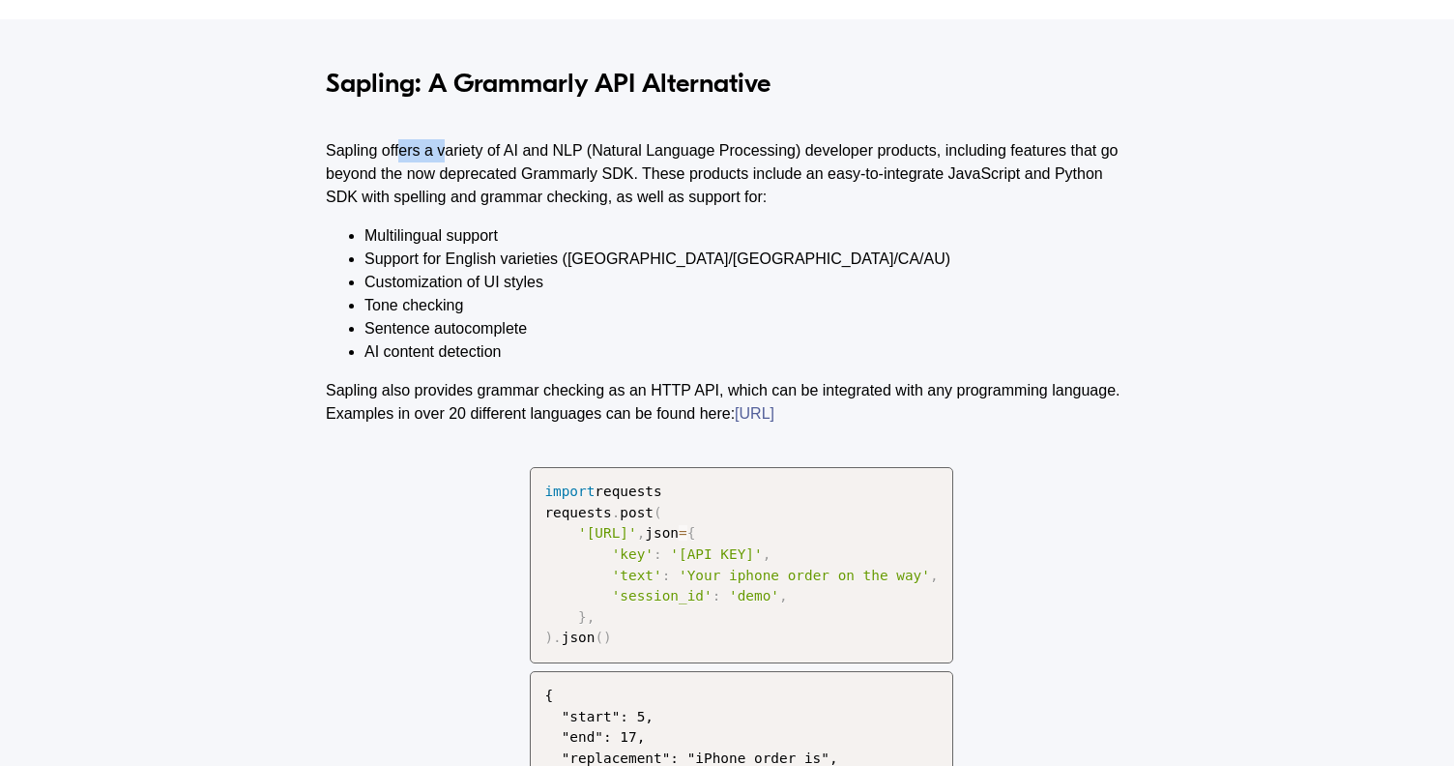
click at [190, 135] on div "Sapling: A Grammarly API Alternative Sapling offers a variety of AI and NLP (Na…" at bounding box center [727, 394] width 1454 height 750
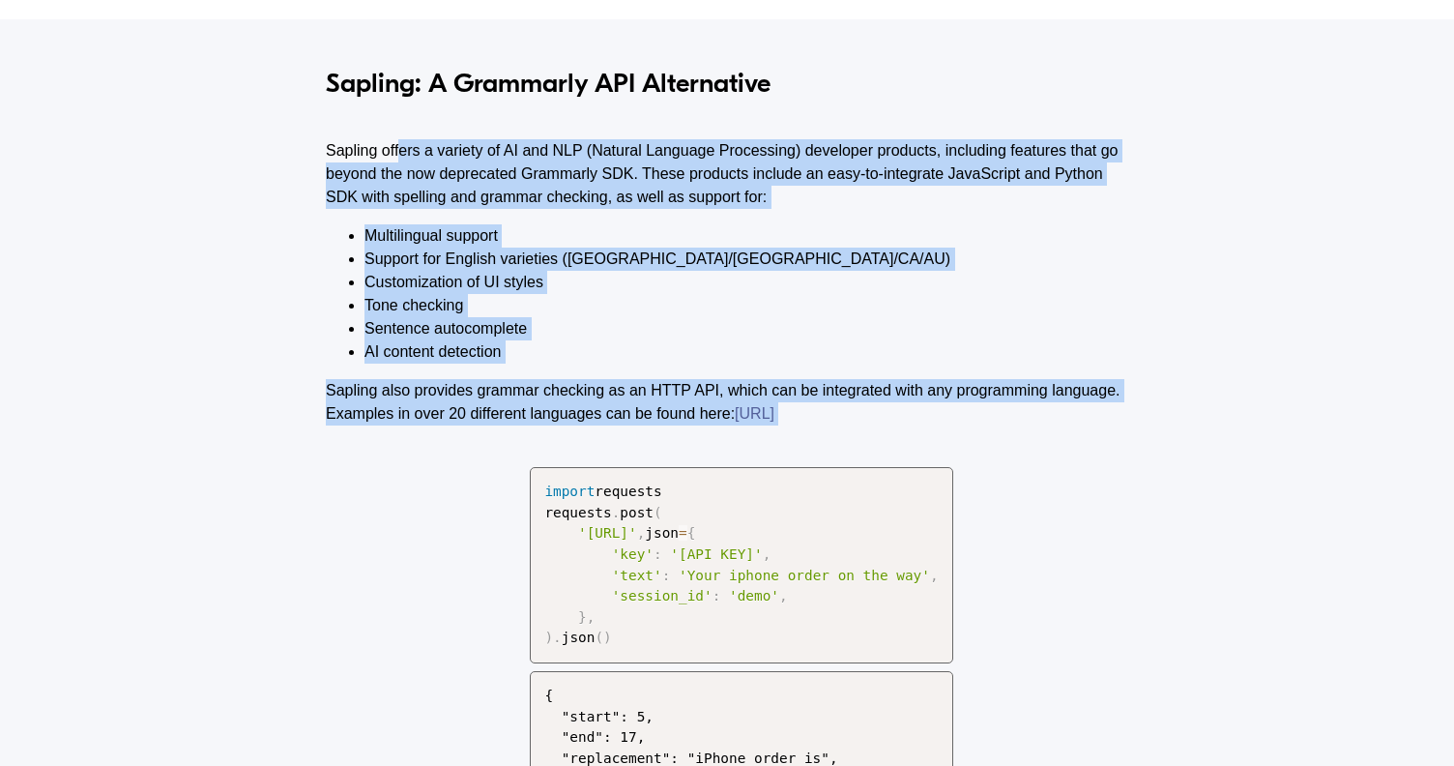
drag, startPoint x: 190, startPoint y: 135, endPoint x: 575, endPoint y: 423, distance: 480.6
click at [575, 423] on div "Sapling: A Grammarly API Alternative Sapling offers a variety of AI and NLP (Na…" at bounding box center [727, 394] width 1454 height 750
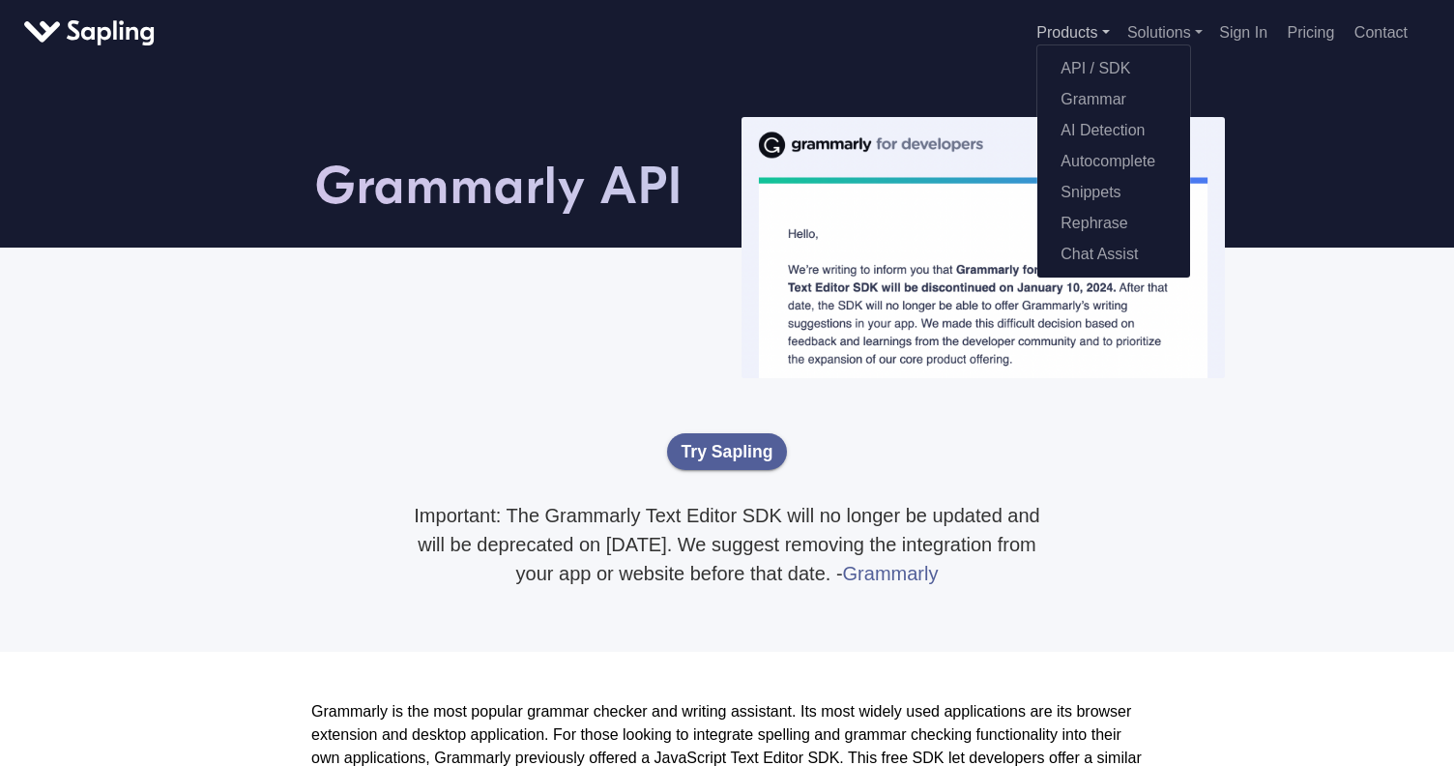
scroll to position [0, 0]
click at [1077, 38] on link "Products" at bounding box center [1072, 32] width 72 height 16
click at [1077, 75] on link "API / SDK" at bounding box center [1113, 65] width 153 height 31
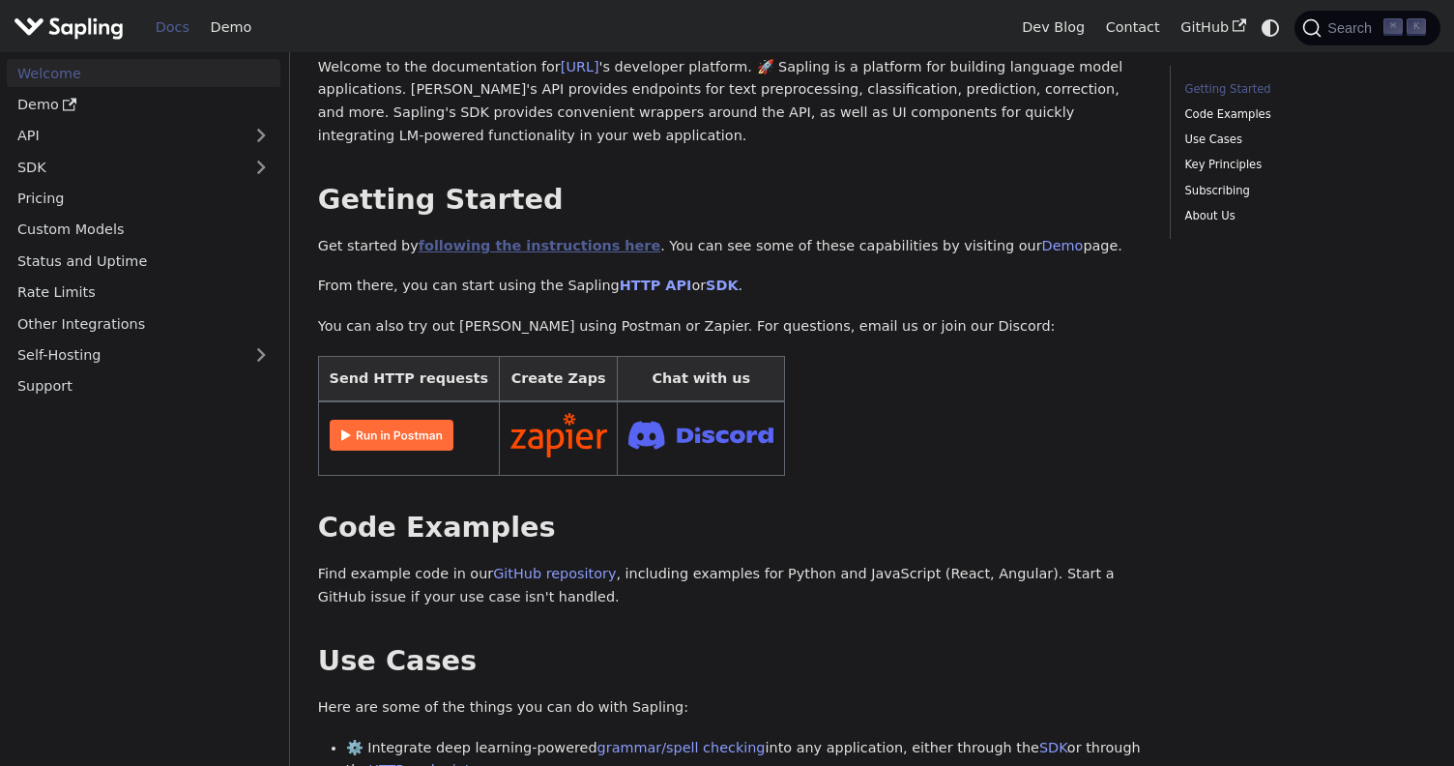
scroll to position [233, 0]
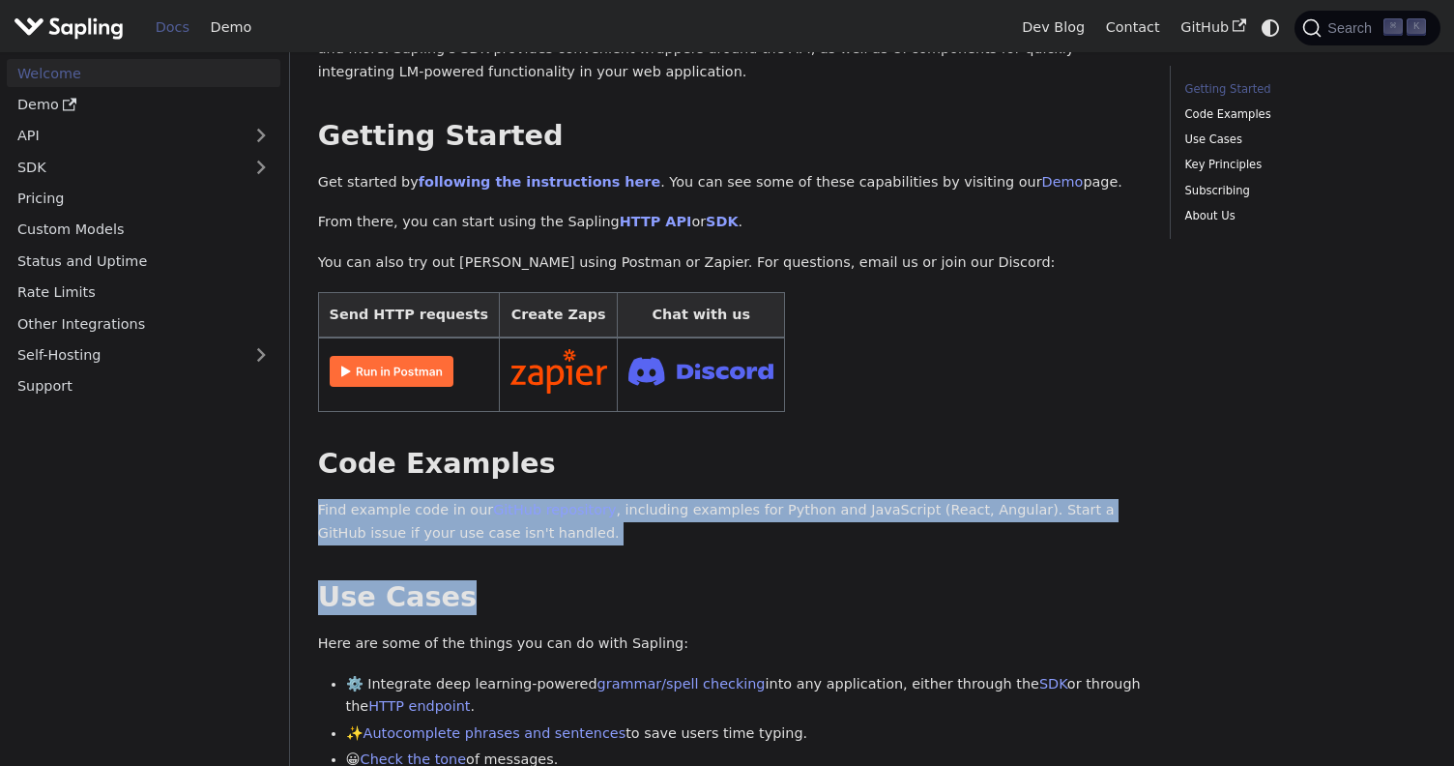
drag, startPoint x: 690, startPoint y: 535, endPoint x: 675, endPoint y: 492, distance: 45.3
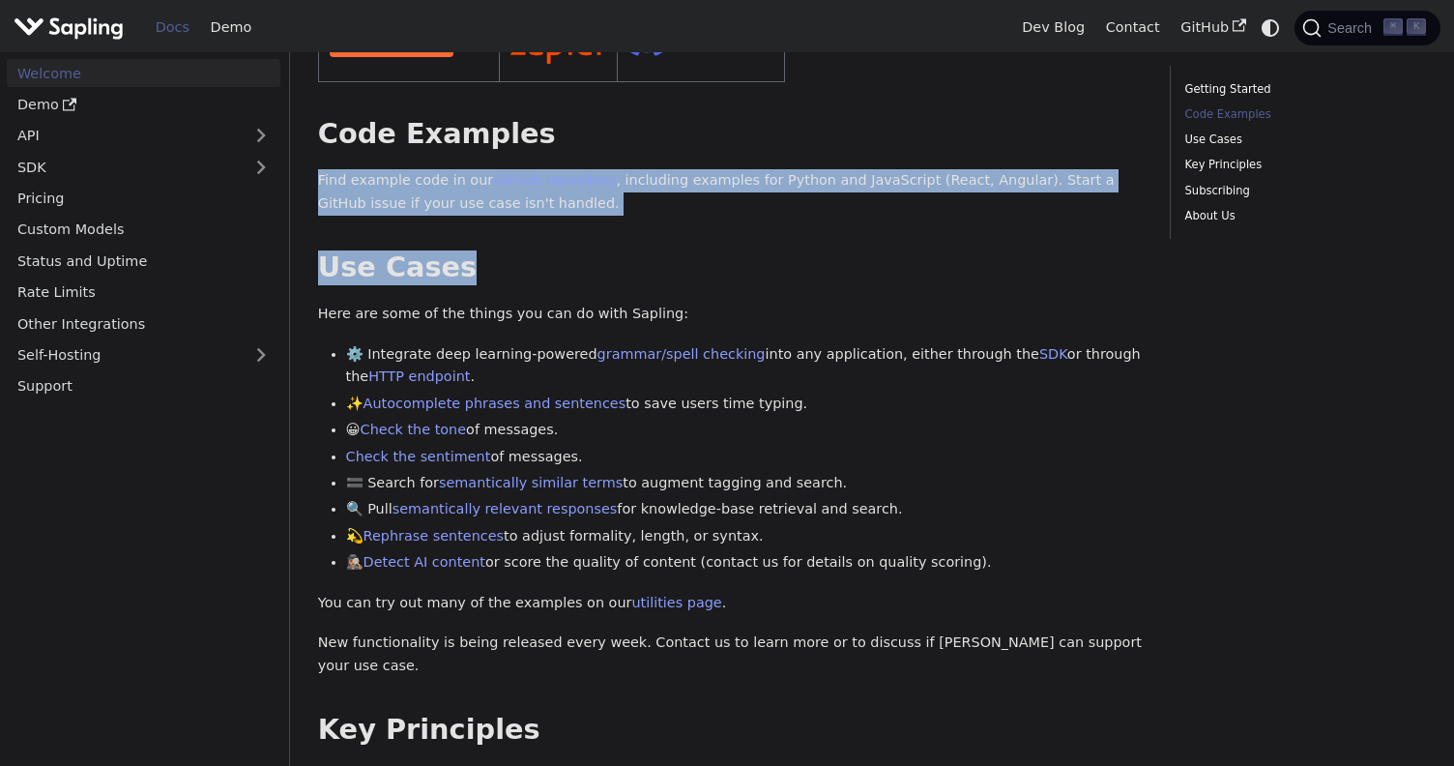
scroll to position [565, 0]
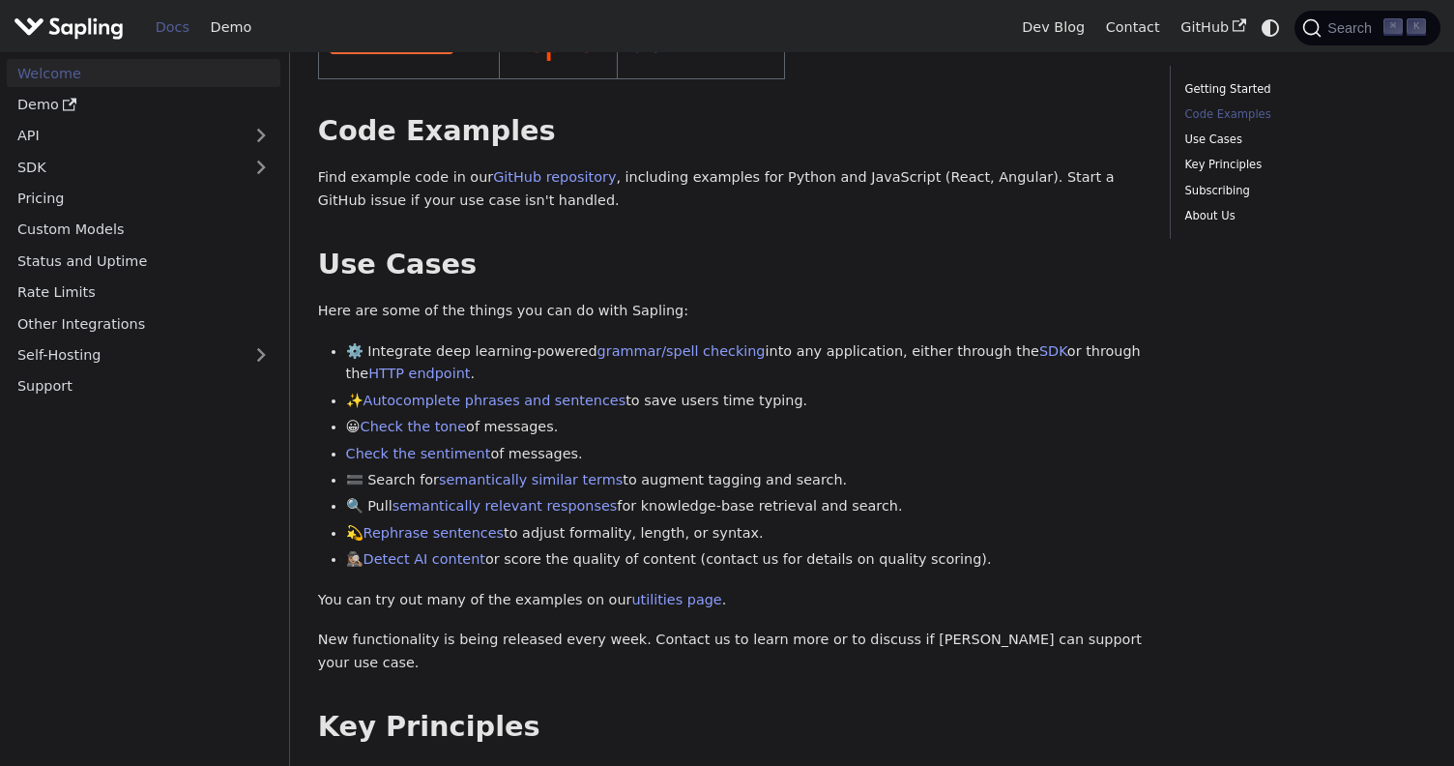
click at [566, 340] on li "⚙️ Integrate deep learning-powered grammar/spell checking into any application,…" at bounding box center [744, 363] width 797 height 46
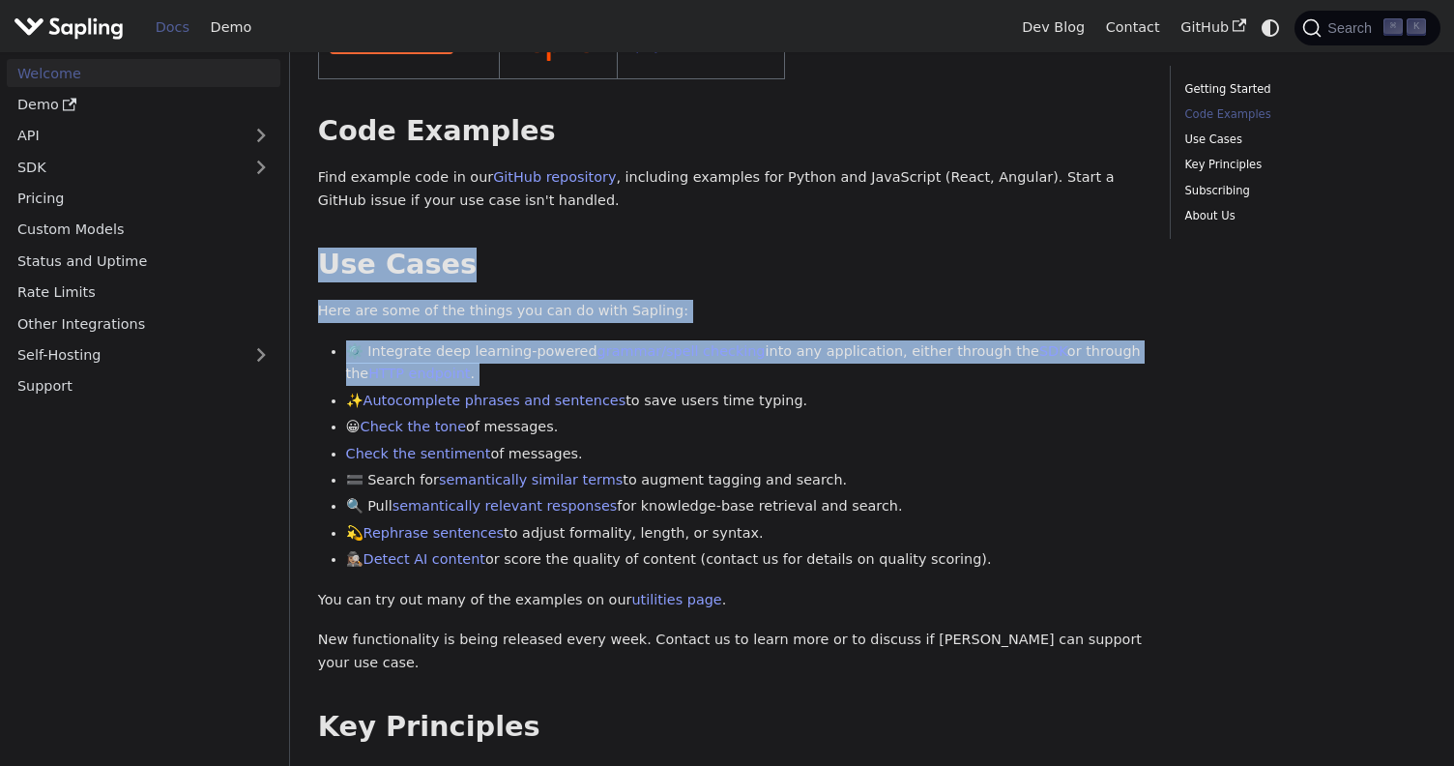
drag, startPoint x: 566, startPoint y: 336, endPoint x: 497, endPoint y: 189, distance: 162.6
click at [497, 189] on div "Welcome API Overview SDK Overview Welcome to the documentation for [URL] 's dev…" at bounding box center [730, 523] width 825 height 1969
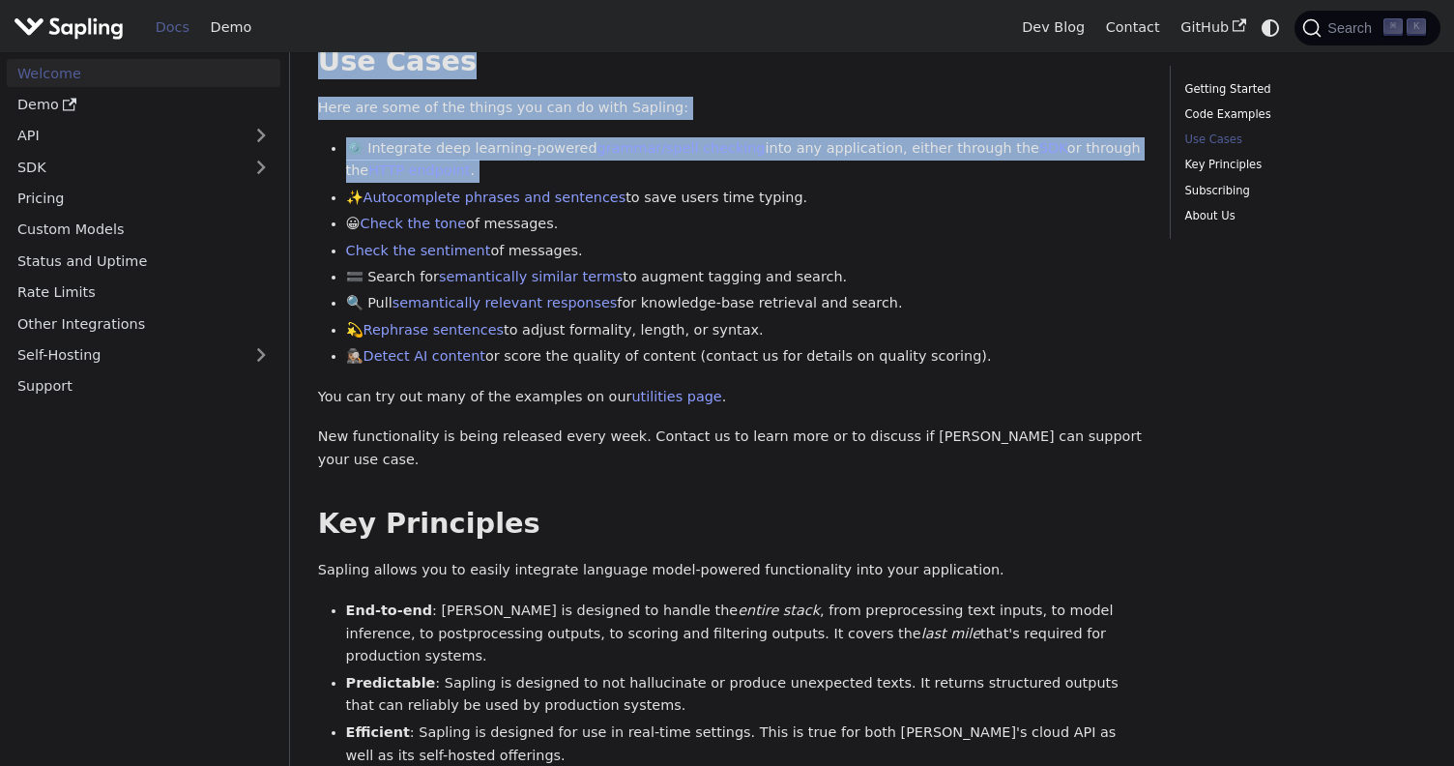
scroll to position [782, 0]
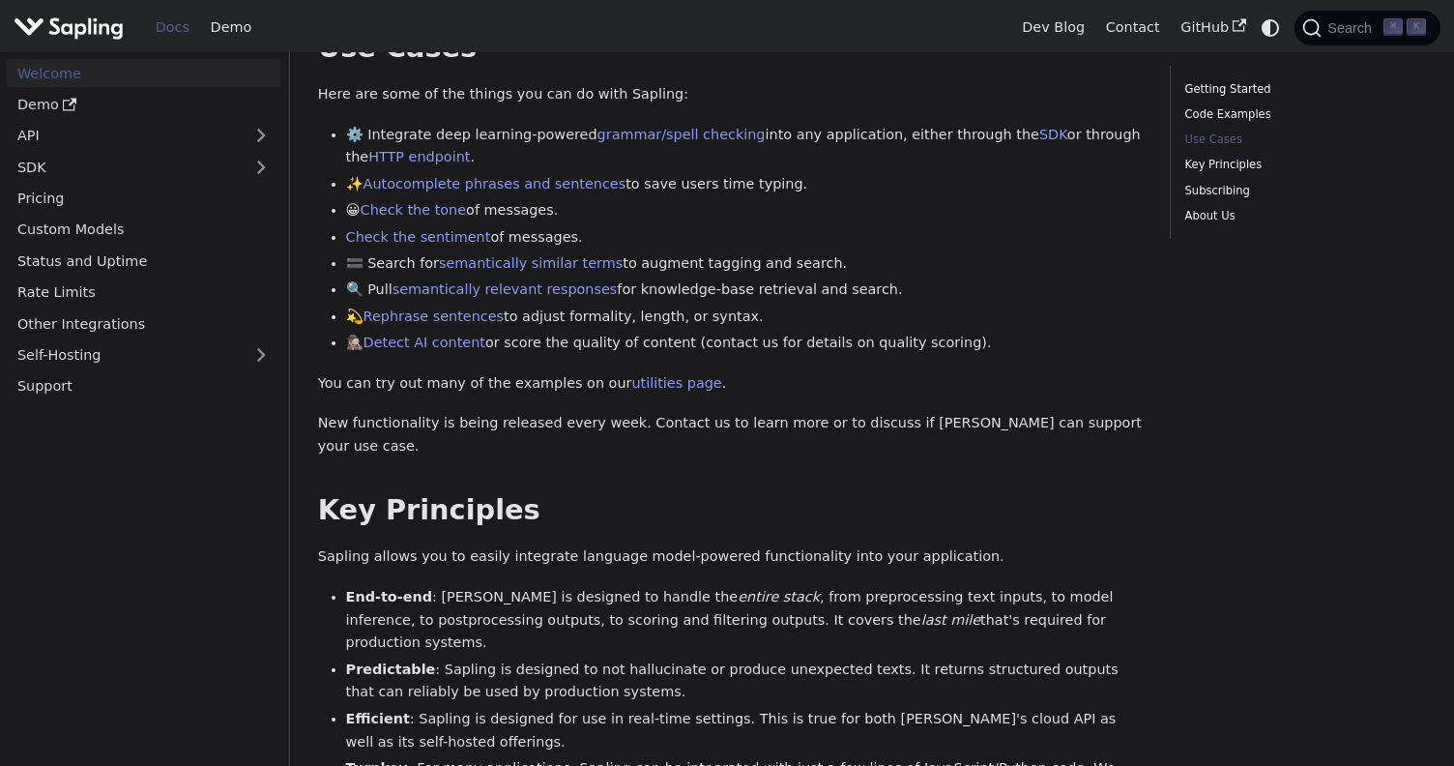
click at [613, 199] on li "😀 Check the tone of messages." at bounding box center [744, 210] width 797 height 23
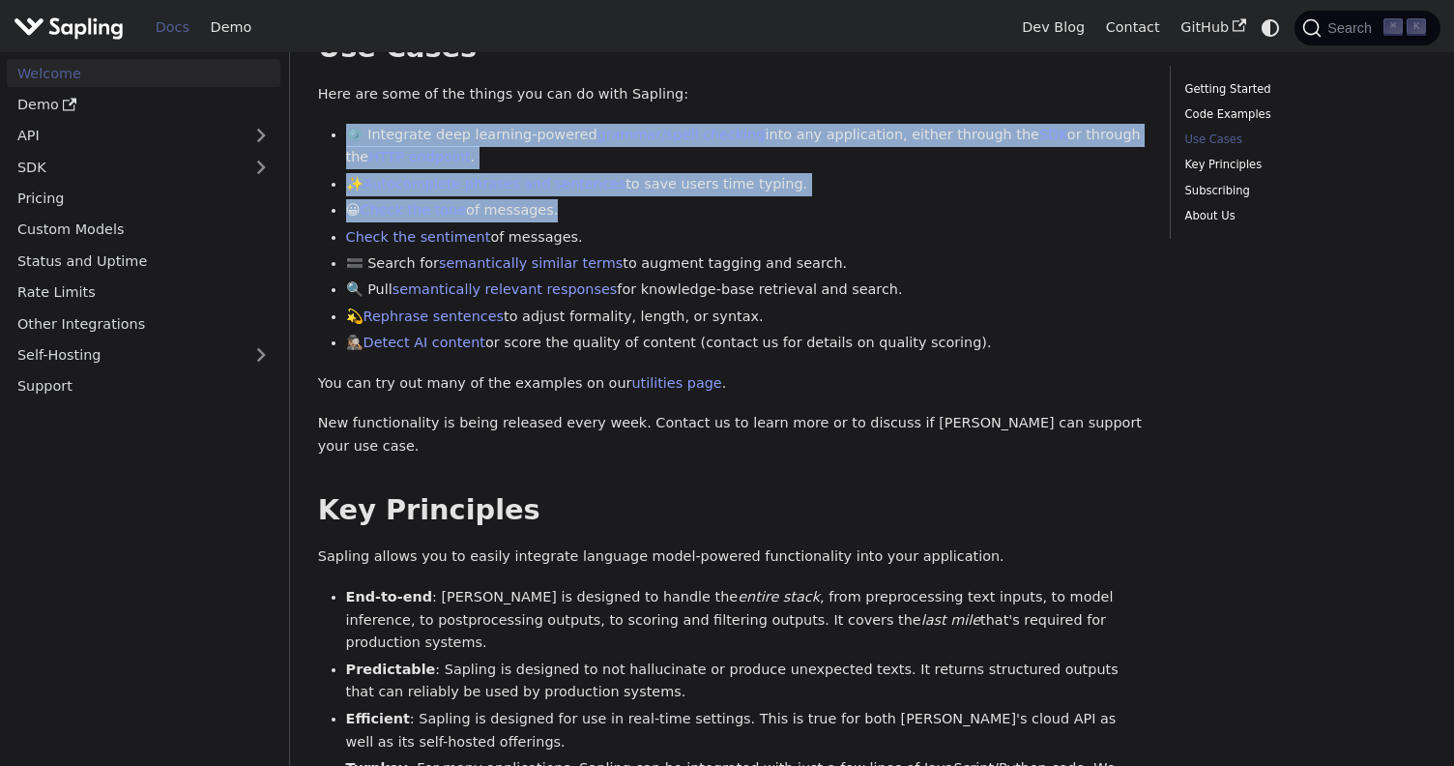
drag, startPoint x: 613, startPoint y: 187, endPoint x: 518, endPoint y: 98, distance: 129.9
click at [518, 98] on div "Welcome API Overview SDK Overview Welcome to the documentation for [URL] 's dev…" at bounding box center [730, 306] width 825 height 1969
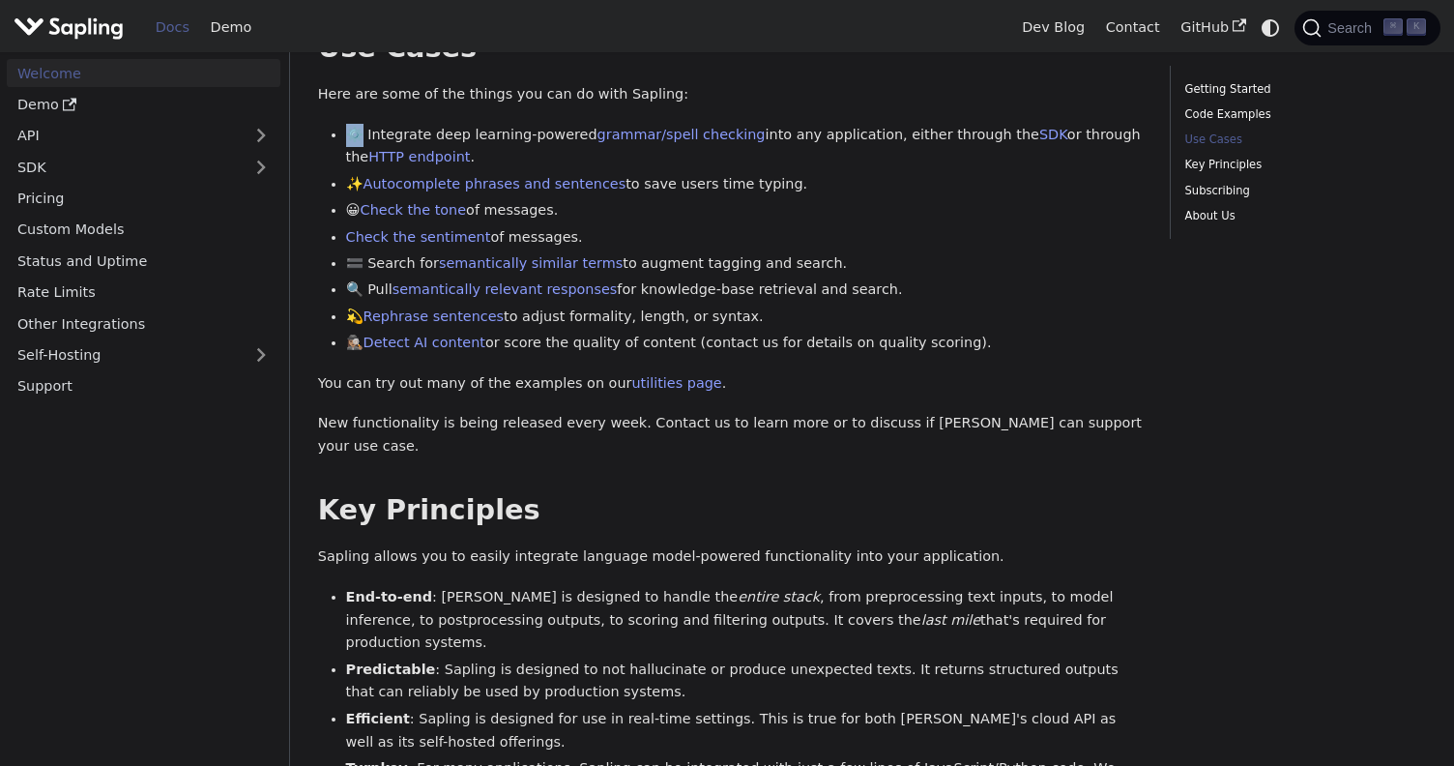
click at [518, 98] on div "Welcome API Overview SDK Overview Welcome to the documentation for [URL] 's dev…" at bounding box center [730, 306] width 825 height 1969
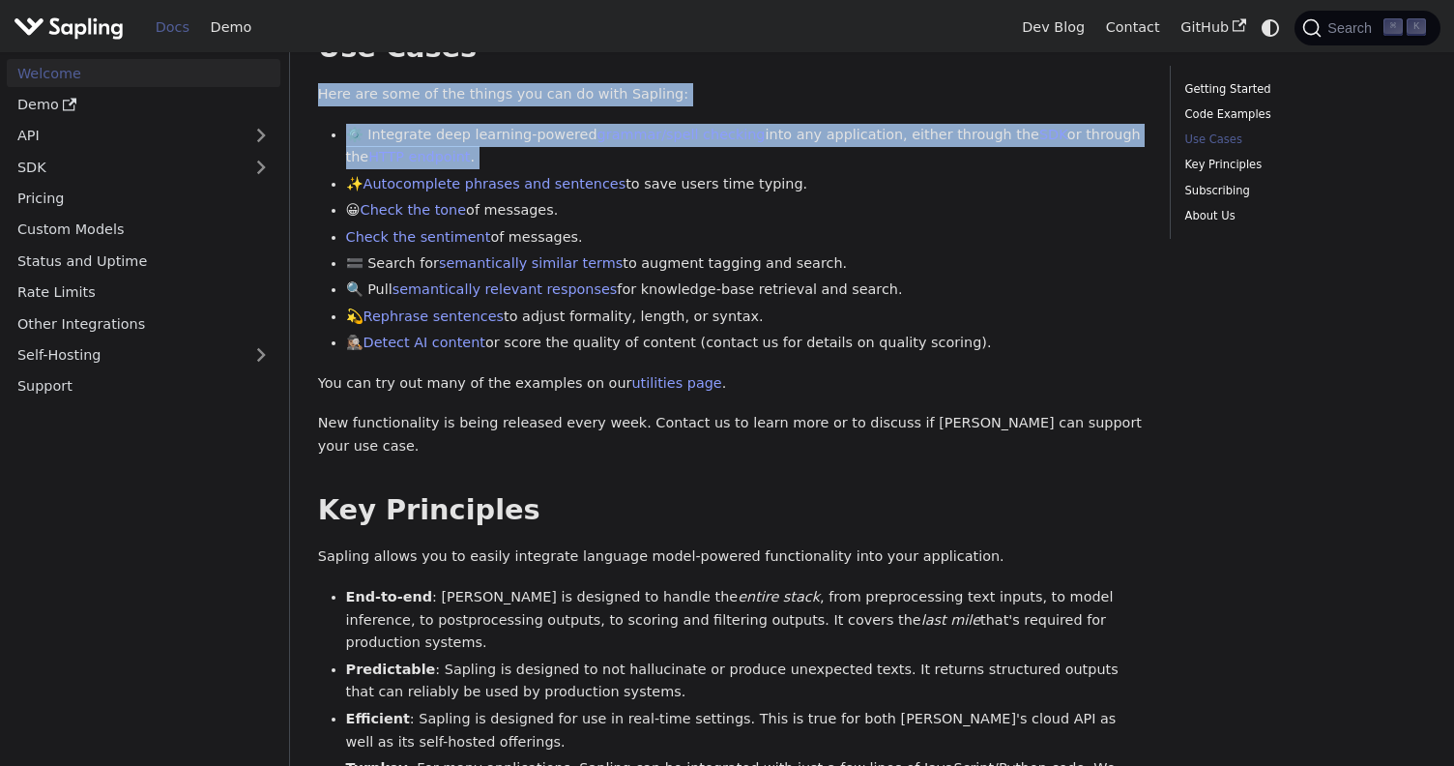
drag, startPoint x: 518, startPoint y: 98, endPoint x: 470, endPoint y: 54, distance: 65.0
click at [473, 58] on div "Welcome API Overview SDK Overview Welcome to the documentation for [URL] 's dev…" at bounding box center [730, 306] width 825 height 1969
click at [470, 54] on div "Welcome API Overview SDK Overview Welcome to the documentation for [URL] 's dev…" at bounding box center [730, 306] width 825 height 1969
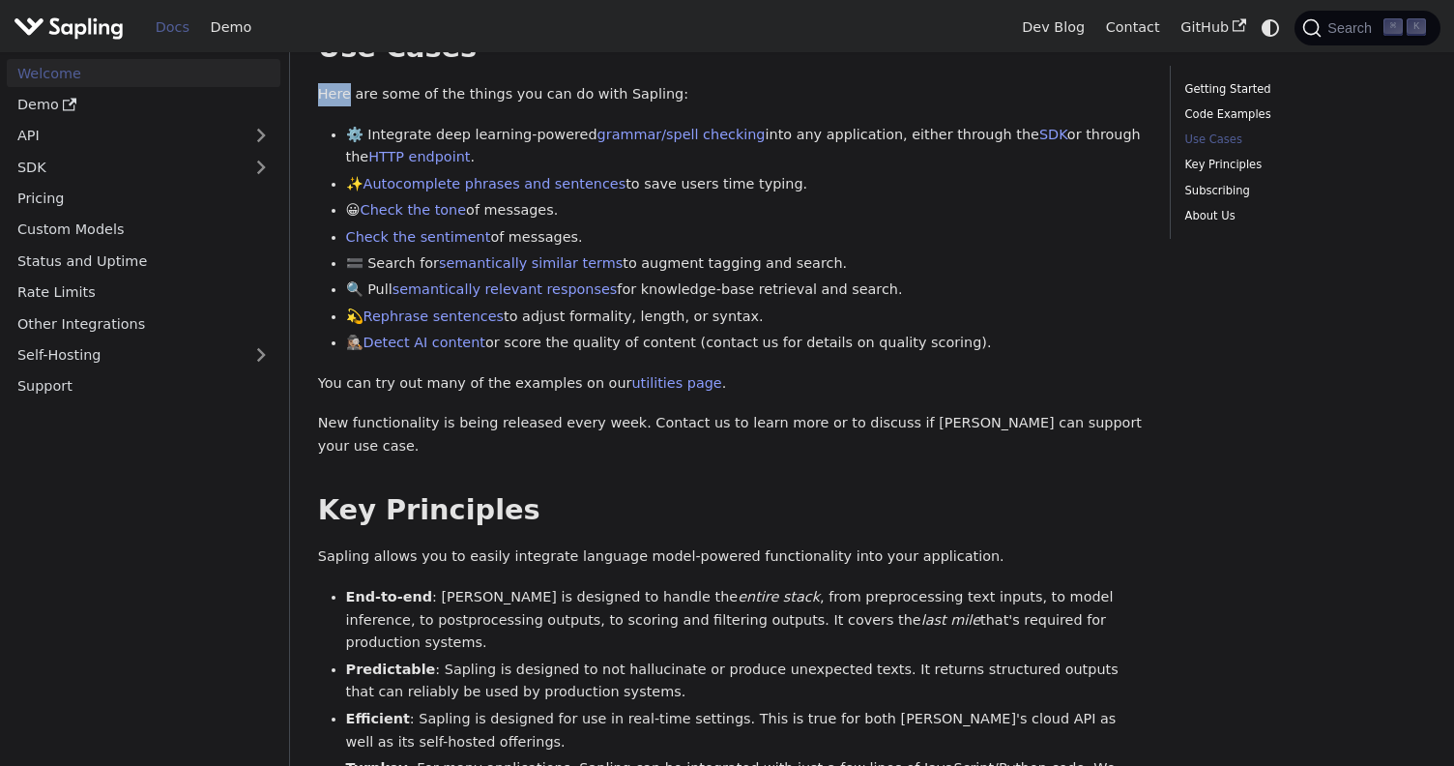
click at [470, 54] on div "Welcome API Overview SDK Overview Welcome to the documentation for [URL] 's dev…" at bounding box center [730, 306] width 825 height 1969
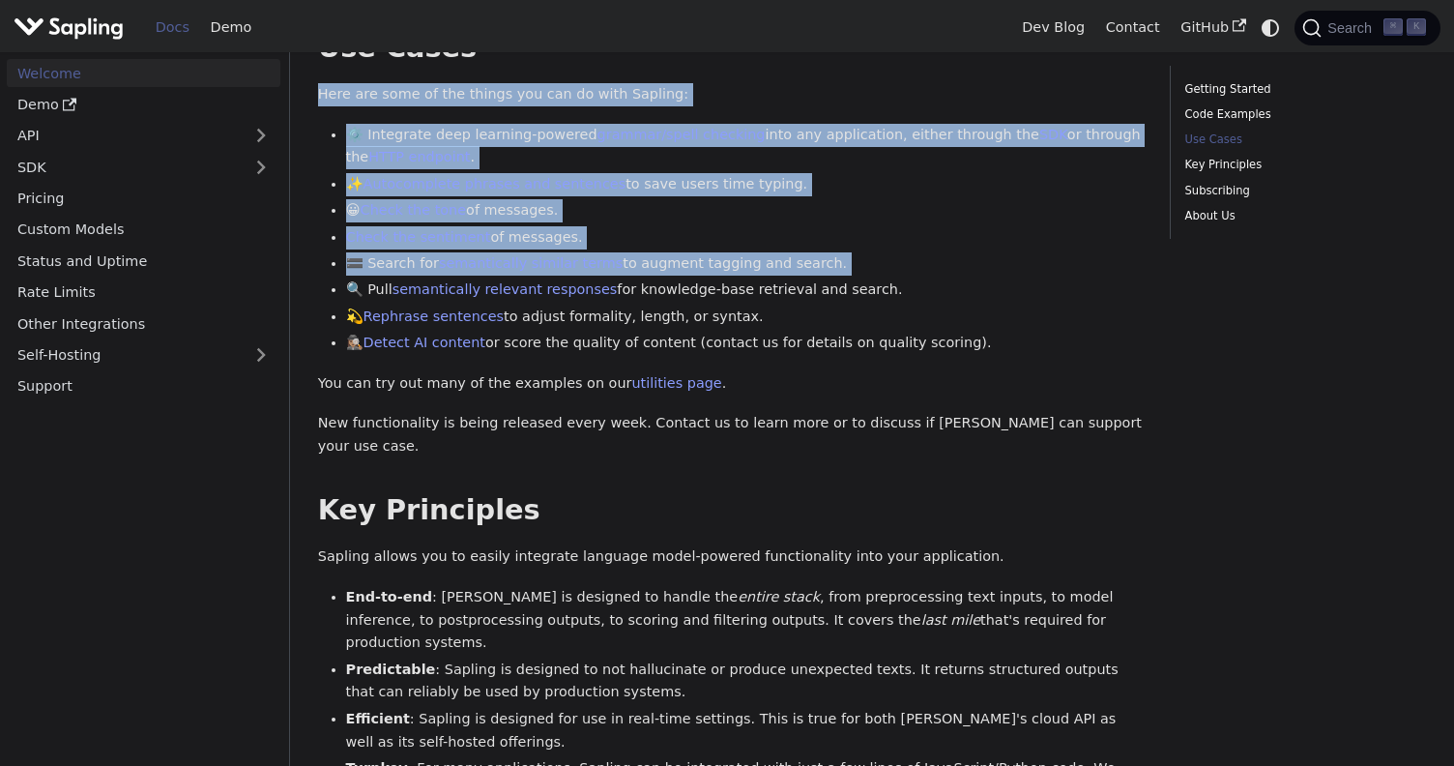
drag, startPoint x: 470, startPoint y: 54, endPoint x: 704, endPoint y: 249, distance: 304.7
click at [704, 249] on div "Welcome API Overview SDK Overview Welcome to the documentation for [URL] 's dev…" at bounding box center [730, 306] width 825 height 1969
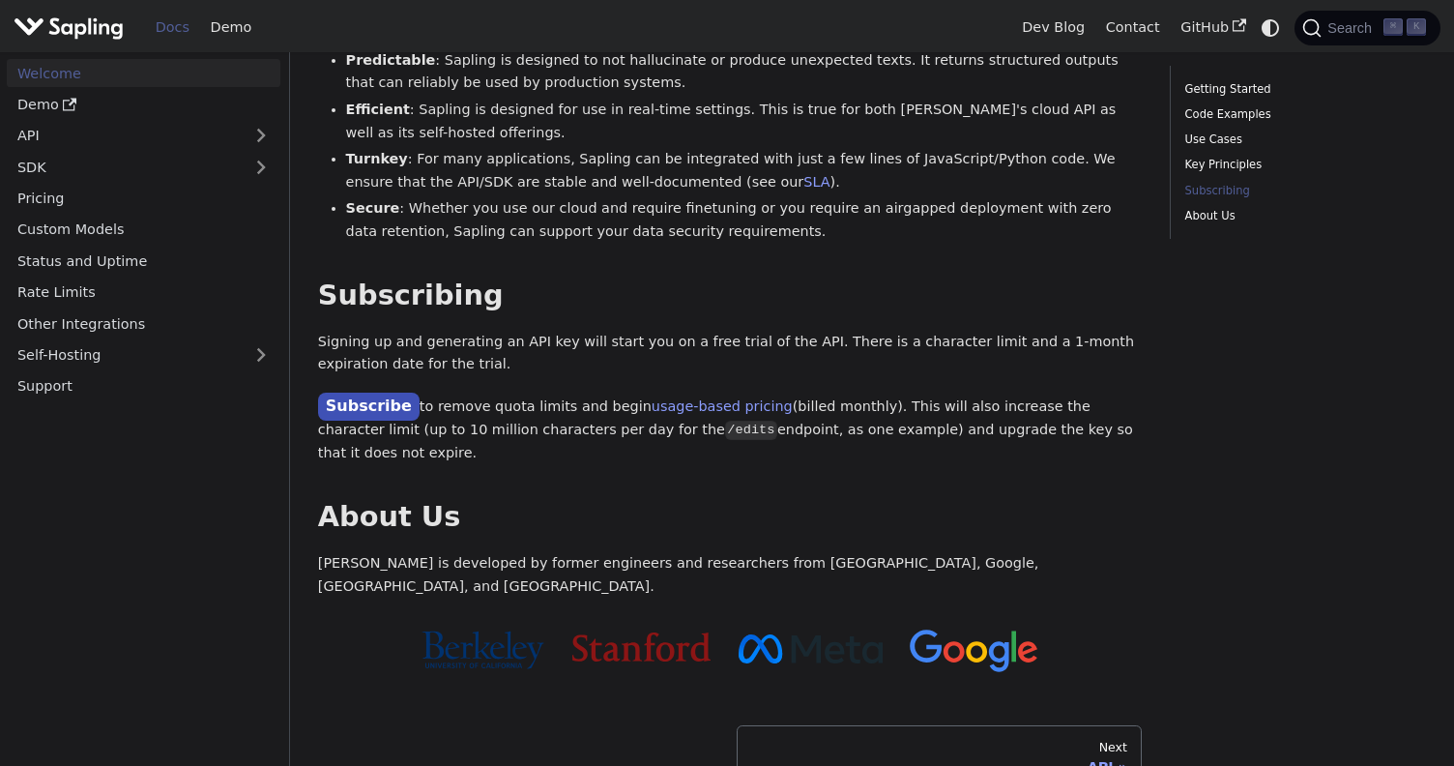
scroll to position [1509, 0]
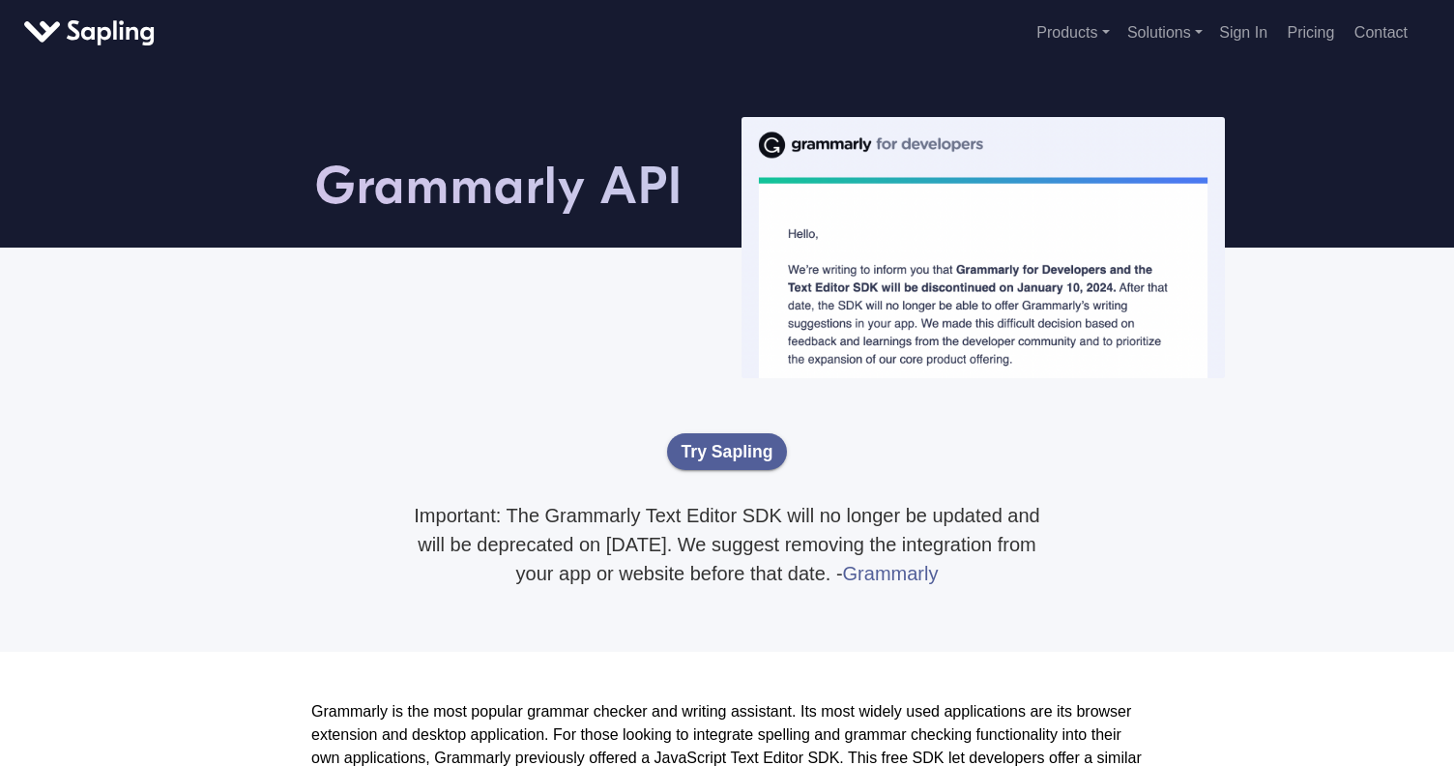
click at [343, 475] on div "Try Sapling Important: The Grammarly Text Editor SDK will no longer be updated …" at bounding box center [727, 502] width 1102 height 201
